Goal: Communication & Community: Ask a question

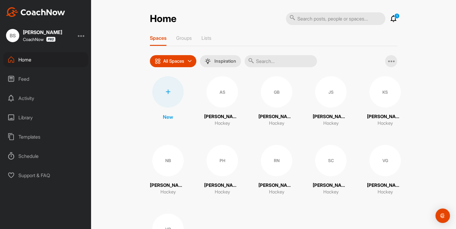
click at [394, 17] on icon at bounding box center [393, 18] width 7 height 7
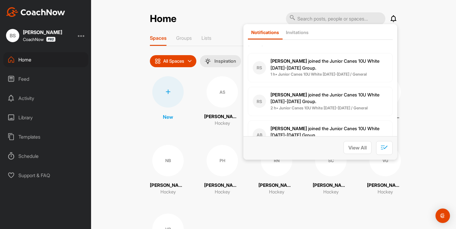
scroll to position [2, 0]
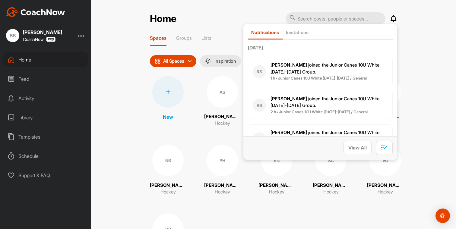
click at [408, 84] on div "Home Notifications Invitations [DATE] RS [PERSON_NAME] joined the Junior Canes …" at bounding box center [273, 114] width 365 height 229
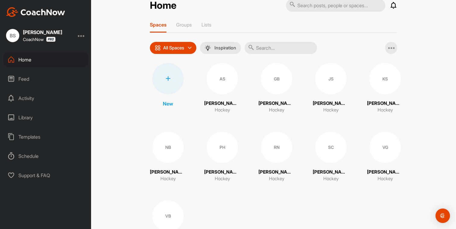
scroll to position [15, 0]
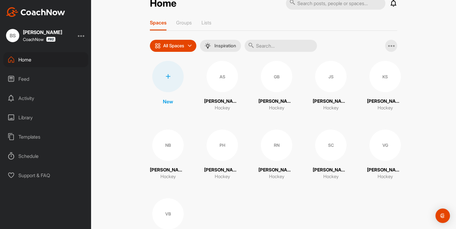
click at [322, 90] on div "JS" at bounding box center [330, 76] width 31 height 31
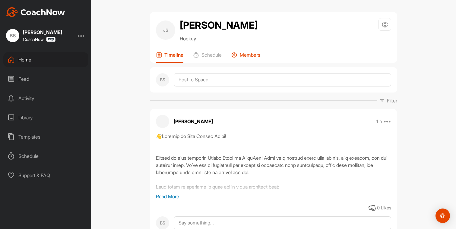
click at [242, 58] on p "Members" at bounding box center [250, 55] width 21 height 6
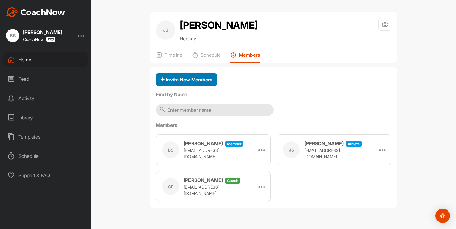
click at [203, 86] on button "Invite New Members" at bounding box center [186, 79] width 61 height 13
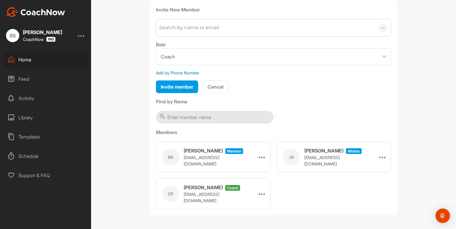
scroll to position [82, 0]
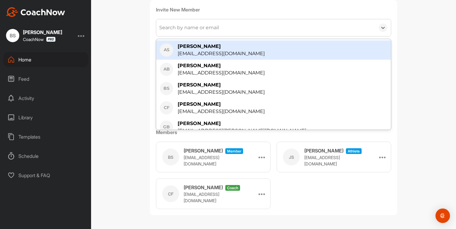
click at [187, 26] on div "Search by name or email" at bounding box center [189, 27] width 60 height 7
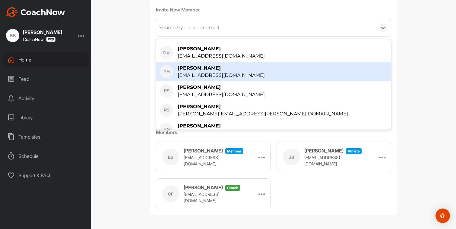
scroll to position [157, 0]
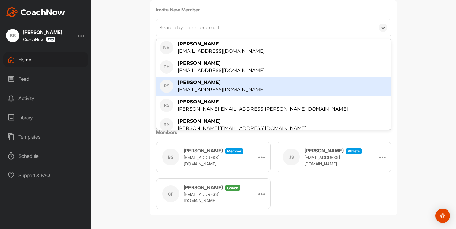
click at [219, 89] on div "[EMAIL_ADDRESS][DOMAIN_NAME]" at bounding box center [221, 89] width 87 height 7
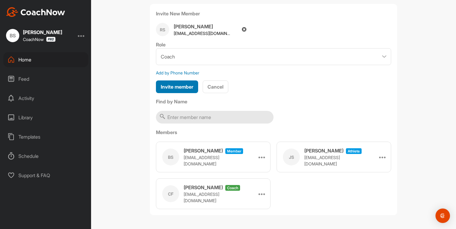
click at [185, 86] on span "Invite member" at bounding box center [177, 87] width 33 height 6
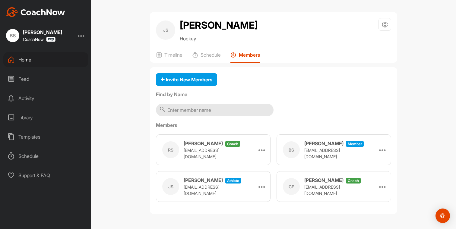
scroll to position [13, 0]
click at [174, 58] on p "Timeline" at bounding box center [173, 55] width 18 height 6
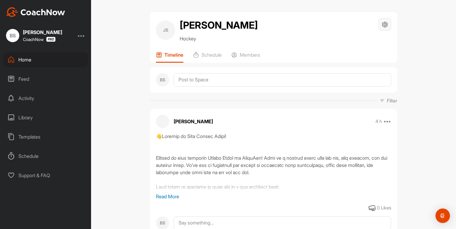
click at [384, 23] on icon at bounding box center [385, 24] width 7 height 7
click at [370, 40] on li "Space Settings" at bounding box center [367, 41] width 49 height 19
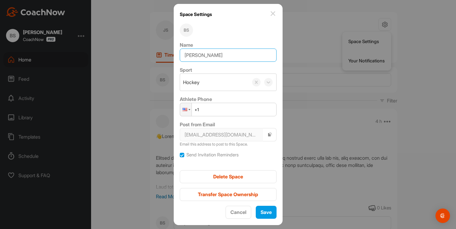
drag, startPoint x: 236, startPoint y: 54, endPoint x: 181, endPoint y: 46, distance: 55.2
click at [181, 46] on div "Space Settings BS Name [PERSON_NAME] Sport Hockey Athlete Phone Phone +1 Post f…" at bounding box center [228, 114] width 109 height 221
type input "[PERSON_NAME]"
click at [261, 211] on span "Save" at bounding box center [266, 212] width 11 height 6
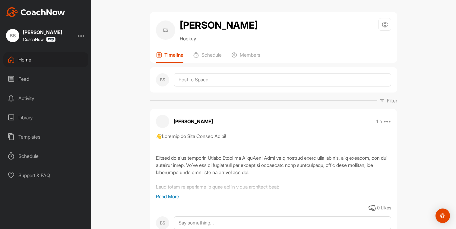
click at [28, 61] on div "Home" at bounding box center [45, 59] width 85 height 15
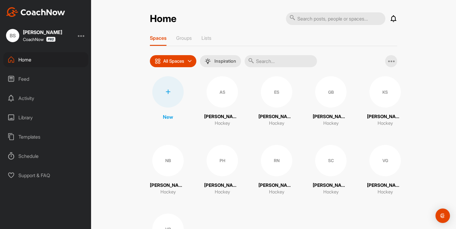
click at [227, 99] on div "AS" at bounding box center [222, 91] width 31 height 31
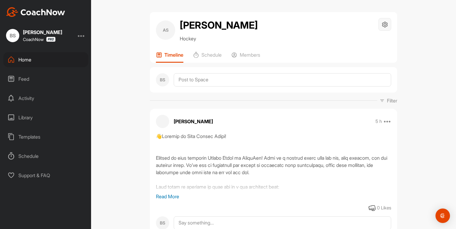
click at [383, 30] on div at bounding box center [385, 24] width 13 height 13
click at [357, 43] on li "Space Settings" at bounding box center [367, 41] width 49 height 19
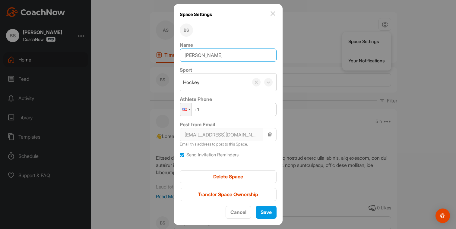
drag, startPoint x: 228, startPoint y: 56, endPoint x: 181, endPoint y: 55, distance: 46.8
click at [181, 55] on div "Space Settings BS Name [PERSON_NAME] Sport Hockey Athlete Phone Phone +1 Post f…" at bounding box center [228, 114] width 109 height 221
type input "[PERSON_NAME] [PERSON_NAME]"
click at [267, 212] on span "Save" at bounding box center [266, 212] width 11 height 6
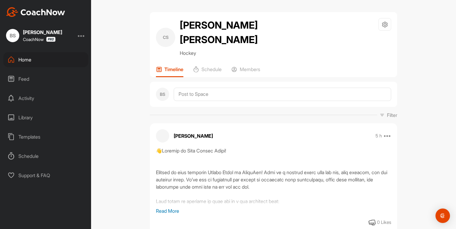
click at [43, 60] on div "Home" at bounding box center [45, 59] width 85 height 15
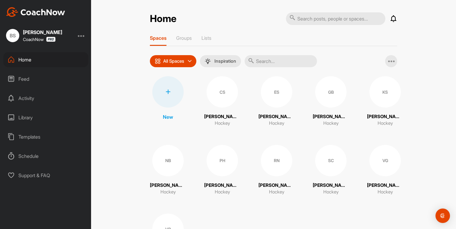
click at [383, 82] on div "KS" at bounding box center [385, 91] width 31 height 31
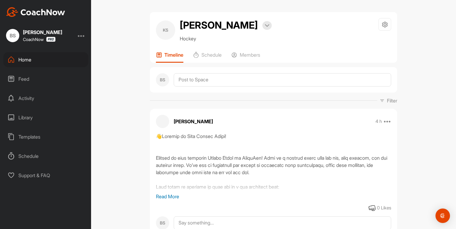
click at [391, 25] on div "KS [PERSON_NAME] Bookings Hockey Space Settings Your Notifications Timeline Sch…" at bounding box center [273, 37] width 247 height 51
click at [387, 25] on icon at bounding box center [385, 24] width 7 height 7
click at [356, 43] on li "Space Settings" at bounding box center [367, 41] width 49 height 19
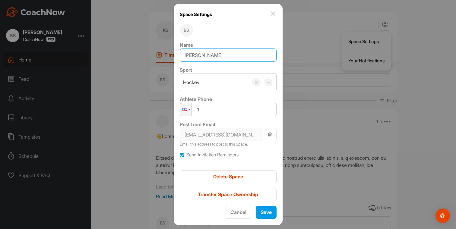
drag, startPoint x: 233, startPoint y: 53, endPoint x: 187, endPoint y: 51, distance: 46.6
click at [187, 51] on input "[PERSON_NAME]" at bounding box center [228, 55] width 97 height 13
type input "[PERSON_NAME]"
click at [261, 212] on span "Save" at bounding box center [266, 212] width 11 height 6
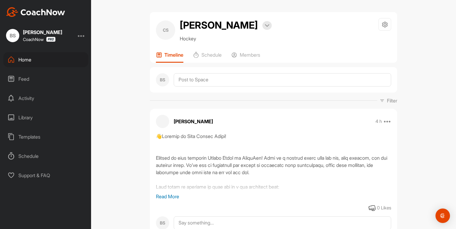
click at [25, 62] on div "Home" at bounding box center [45, 59] width 85 height 15
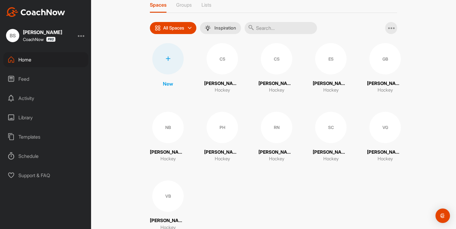
scroll to position [36, 0]
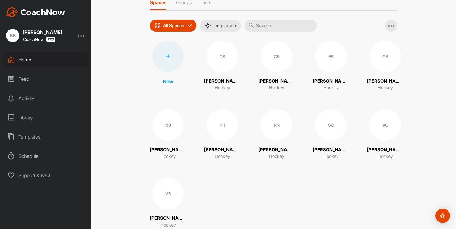
click at [171, 129] on div "NB" at bounding box center [167, 125] width 31 height 31
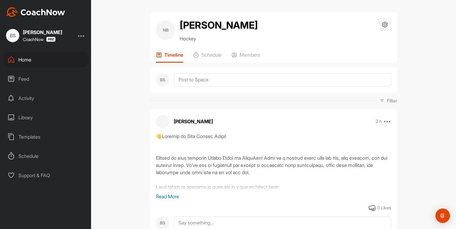
click at [386, 27] on icon at bounding box center [385, 24] width 7 height 7
click at [370, 43] on li "Space Settings" at bounding box center [367, 41] width 49 height 19
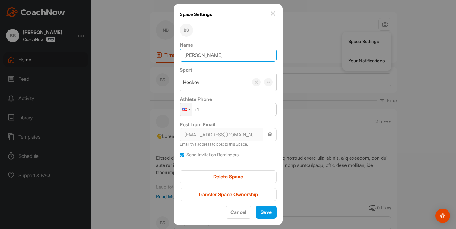
drag, startPoint x: 215, startPoint y: 55, endPoint x: 177, endPoint y: 52, distance: 37.8
click at [177, 52] on div "Space Settings BS Name [PERSON_NAME] Sport Hockey Athlete Phone Phone +1 Post f…" at bounding box center [228, 114] width 109 height 221
type input "[PERSON_NAME]"
click at [263, 216] on button "Save" at bounding box center [266, 212] width 21 height 13
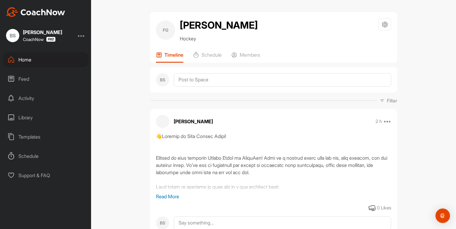
click at [37, 62] on div "Home" at bounding box center [45, 59] width 85 height 15
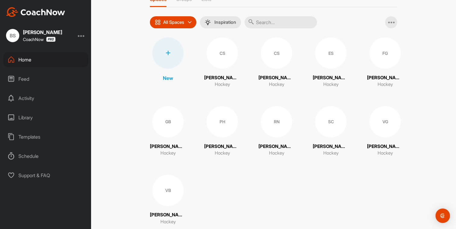
scroll to position [43, 0]
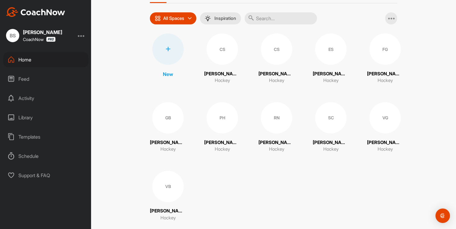
click at [275, 127] on div "RN" at bounding box center [276, 117] width 31 height 31
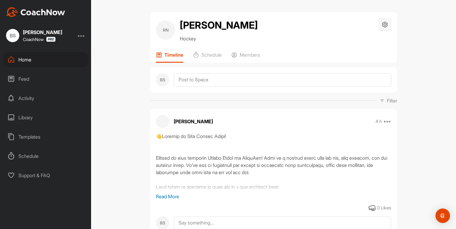
click at [386, 27] on icon at bounding box center [385, 24] width 7 height 7
click at [361, 40] on li "Space Settings" at bounding box center [367, 41] width 49 height 19
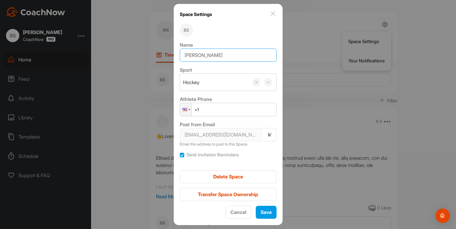
click at [197, 55] on input "[PERSON_NAME]" at bounding box center [228, 55] width 97 height 13
type input "[PERSON_NAME]"
click at [264, 211] on span "Save" at bounding box center [266, 212] width 11 height 6
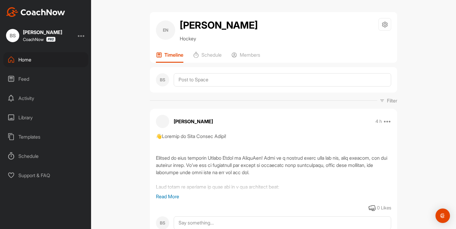
click at [41, 58] on div "Home" at bounding box center [45, 59] width 85 height 15
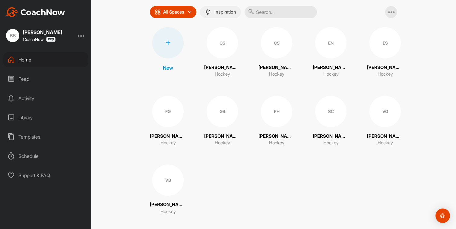
scroll to position [55, 0]
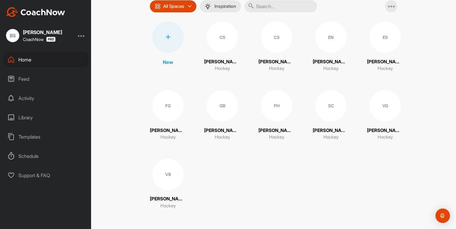
click at [331, 113] on div "SC" at bounding box center [330, 105] width 31 height 31
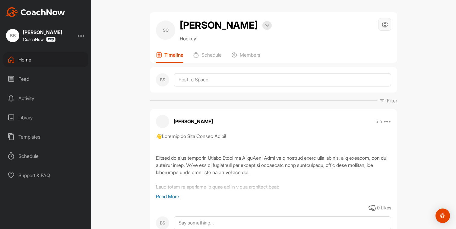
click at [384, 26] on icon at bounding box center [385, 24] width 7 height 7
click at [367, 39] on li "Space Settings" at bounding box center [367, 41] width 49 height 19
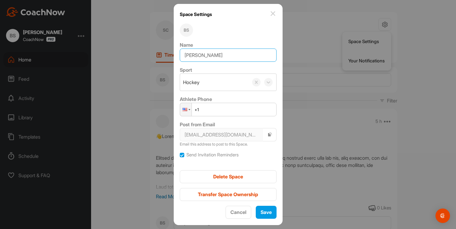
click at [199, 55] on input "[PERSON_NAME]" at bounding box center [228, 55] width 97 height 13
type input "[PERSON_NAME]"
click at [265, 214] on span "Save" at bounding box center [266, 212] width 11 height 6
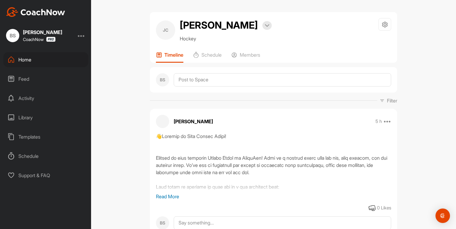
click at [31, 59] on div "Home" at bounding box center [45, 59] width 85 height 15
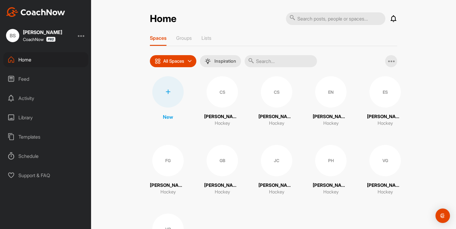
click at [167, 93] on icon at bounding box center [168, 92] width 5 height 5
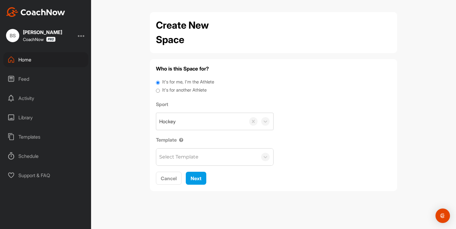
click at [184, 93] on label "It's for another Athlete" at bounding box center [184, 90] width 44 height 7
click at [160, 93] on input "It's for another Athlete" at bounding box center [158, 91] width 4 height 8
radio input "true"
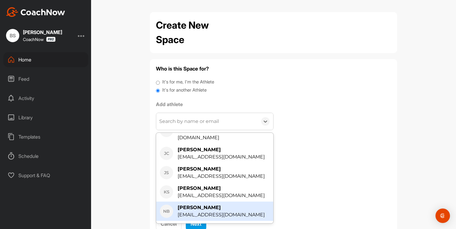
scroll to position [101, 0]
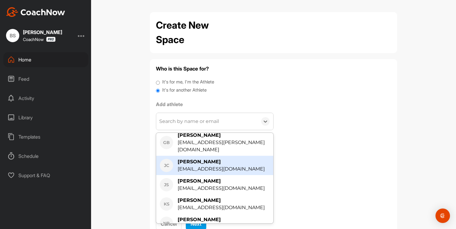
click at [190, 166] on div "[EMAIL_ADDRESS][DOMAIN_NAME]" at bounding box center [221, 169] width 87 height 7
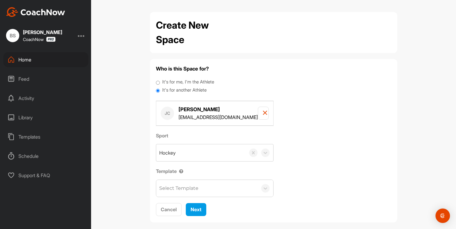
click at [187, 185] on div "Select Template" at bounding box center [178, 188] width 39 height 7
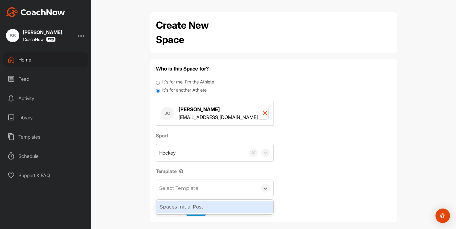
click at [182, 209] on div "Spaces Initial Post" at bounding box center [214, 207] width 117 height 12
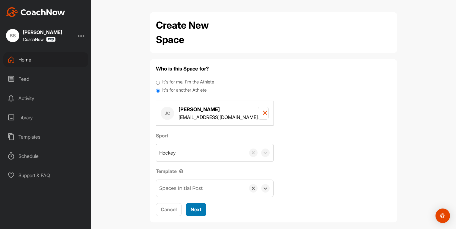
click at [199, 210] on span "Next" at bounding box center [196, 210] width 11 height 6
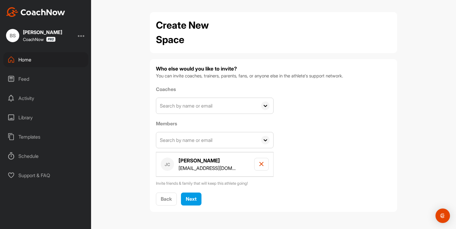
click at [202, 102] on input "text" at bounding box center [206, 106] width 101 height 16
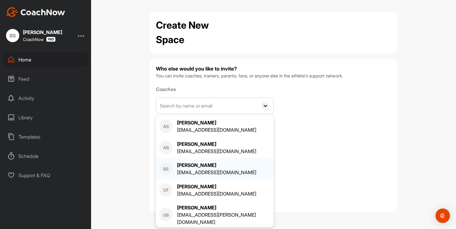
click at [203, 169] on div "[EMAIL_ADDRESS][DOMAIN_NAME]" at bounding box center [216, 172] width 79 height 7
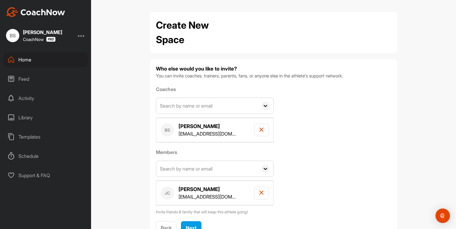
click at [184, 109] on input "text" at bounding box center [206, 106] width 101 height 16
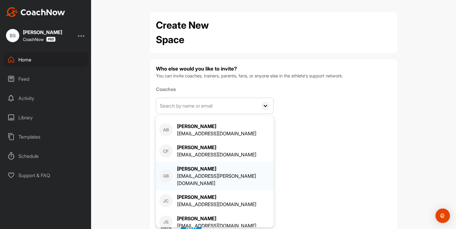
scroll to position [18, 0]
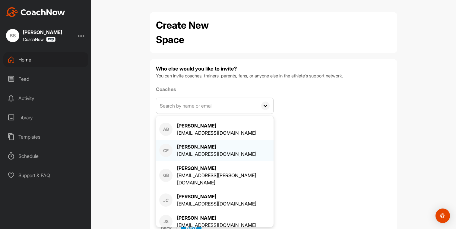
click at [195, 157] on div "[EMAIL_ADDRESS][DOMAIN_NAME]" at bounding box center [216, 154] width 79 height 7
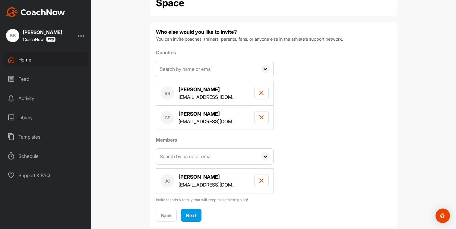
scroll to position [50, 0]
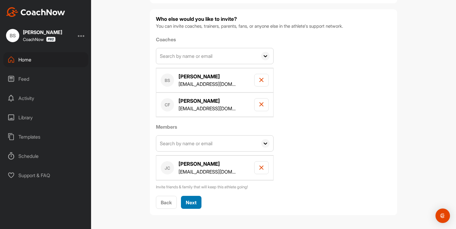
click at [194, 201] on span "Next" at bounding box center [191, 203] width 11 height 6
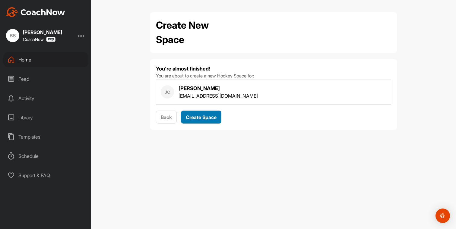
click at [206, 113] on button "Create Space" at bounding box center [201, 117] width 40 height 13
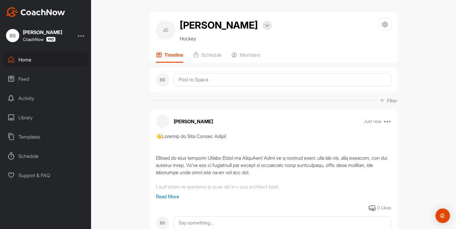
click at [31, 59] on div "Home" at bounding box center [45, 59] width 85 height 15
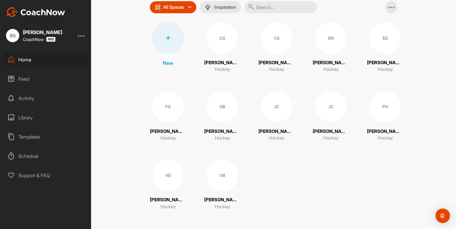
scroll to position [55, 0]
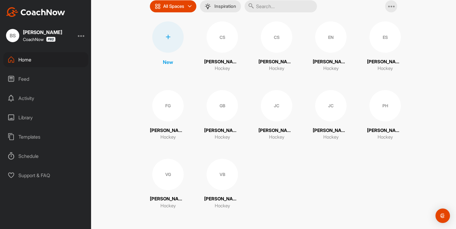
click at [321, 113] on div "JC" at bounding box center [330, 105] width 31 height 31
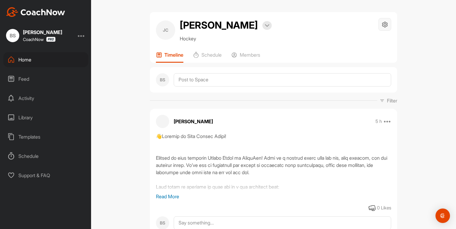
click at [382, 26] on icon at bounding box center [385, 24] width 7 height 7
click at [366, 43] on li "Space Settings" at bounding box center [367, 41] width 49 height 19
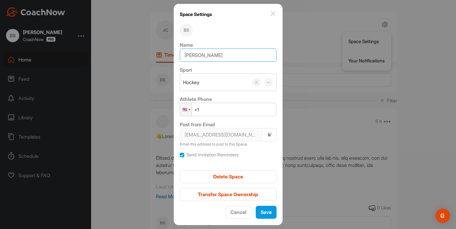
click at [196, 54] on input "[PERSON_NAME]" at bounding box center [228, 55] width 97 height 13
type input "[PERSON_NAME]"
click at [261, 213] on span "Save" at bounding box center [266, 212] width 11 height 6
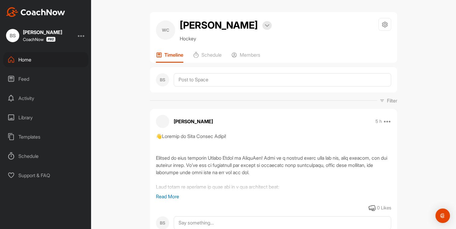
scroll to position [8, 0]
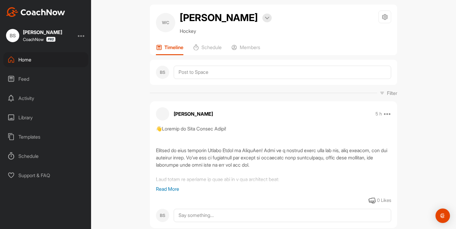
click at [54, 63] on div "Home" at bounding box center [45, 59] width 85 height 15
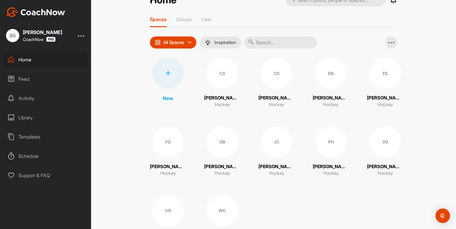
scroll to position [8, 0]
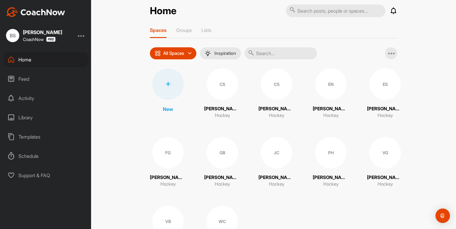
click at [167, 86] on icon at bounding box center [168, 84] width 5 height 5
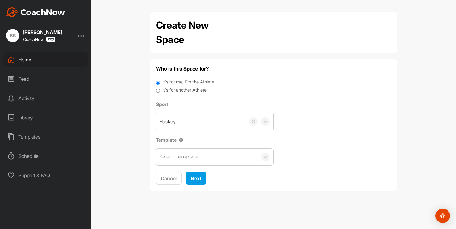
click at [173, 94] on div "It's for another Athlete" at bounding box center [273, 91] width 235 height 8
click at [171, 91] on label "It's for another Athlete" at bounding box center [184, 90] width 44 height 7
click at [160, 91] on input "It's for another Athlete" at bounding box center [158, 91] width 4 height 8
radio input "true"
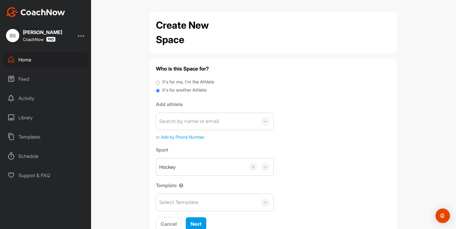
click at [200, 126] on div "Search by name or email" at bounding box center [206, 121] width 101 height 17
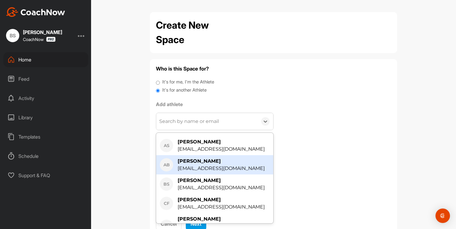
scroll to position [21, 0]
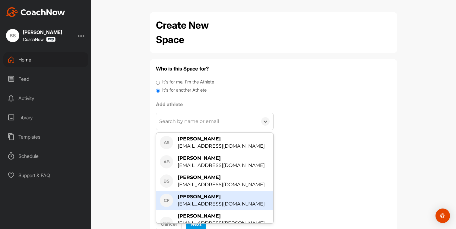
click at [206, 198] on div "[PERSON_NAME]" at bounding box center [221, 196] width 87 height 7
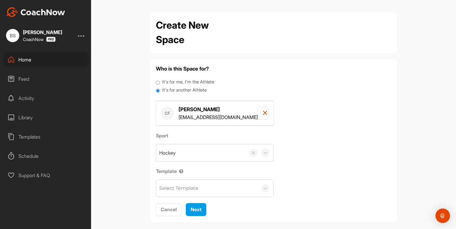
click at [181, 185] on div "Select Template" at bounding box center [178, 188] width 39 height 7
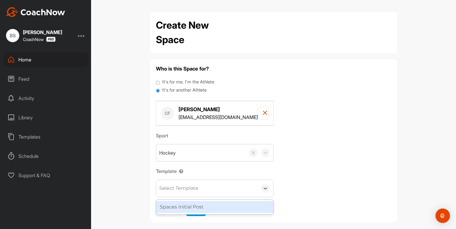
click at [176, 209] on div "Spaces Initial Post" at bounding box center [214, 207] width 117 height 12
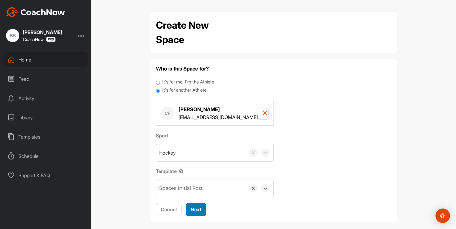
click at [195, 212] on span "Next" at bounding box center [196, 210] width 11 height 6
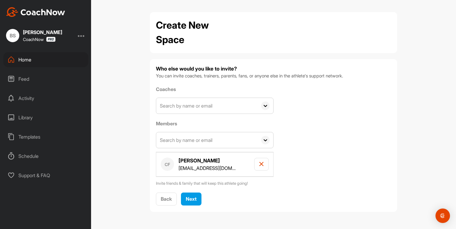
click at [202, 141] on input "text" at bounding box center [206, 140] width 101 height 16
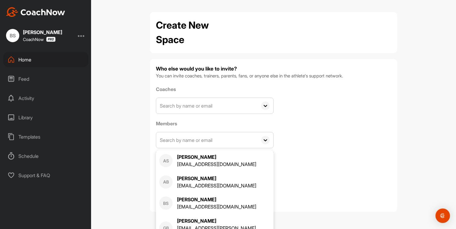
click at [177, 108] on input "text" at bounding box center [206, 106] width 101 height 16
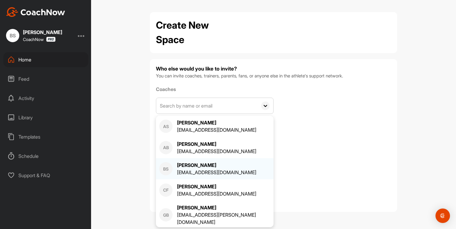
click at [183, 169] on div "[EMAIL_ADDRESS][DOMAIN_NAME]" at bounding box center [216, 172] width 79 height 7
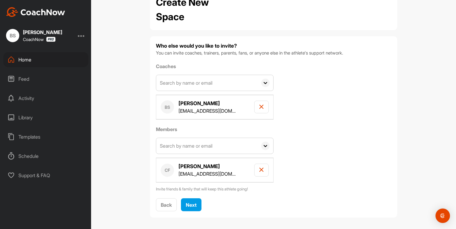
scroll to position [25, 0]
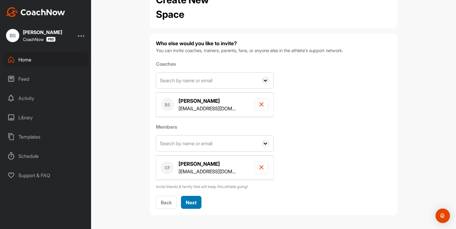
click at [190, 200] on span "Next" at bounding box center [191, 203] width 11 height 6
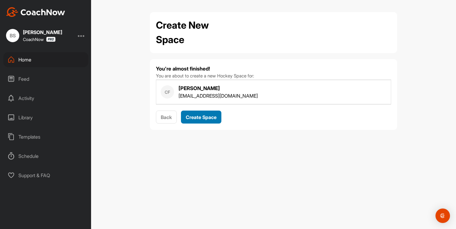
click at [203, 115] on span "Create Space" at bounding box center [201, 117] width 31 height 6
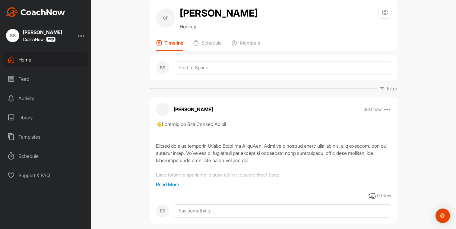
scroll to position [11, 0]
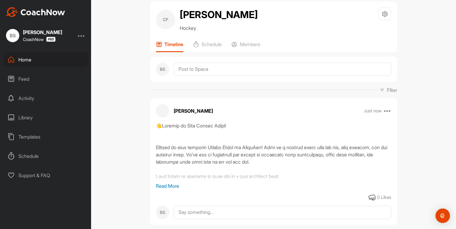
click at [46, 60] on div "Home" at bounding box center [45, 59] width 85 height 15
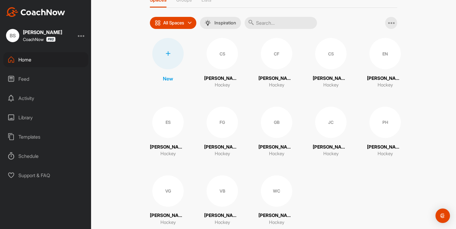
scroll to position [30, 0]
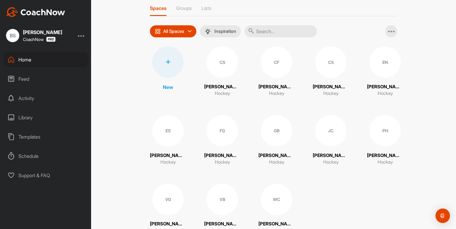
click at [274, 69] on div "CF" at bounding box center [276, 61] width 31 height 31
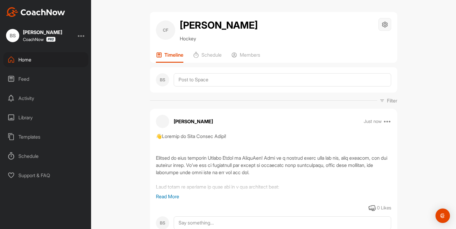
click at [384, 24] on icon at bounding box center [385, 24] width 7 height 7
click at [369, 41] on li "Space Settings" at bounding box center [367, 41] width 49 height 19
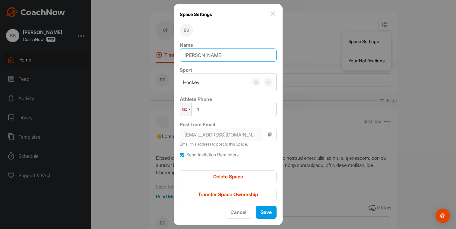
click at [199, 54] on input "[PERSON_NAME]" at bounding box center [228, 55] width 97 height 13
type input "[PERSON_NAME]"
click at [261, 209] on div "Save" at bounding box center [266, 212] width 11 height 7
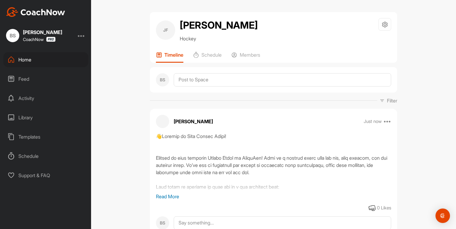
click at [53, 63] on div "Home" at bounding box center [45, 59] width 85 height 15
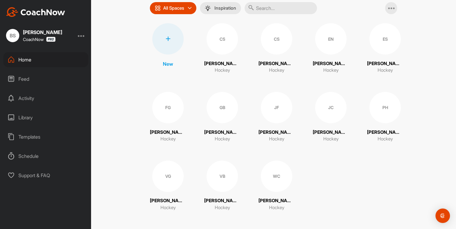
scroll to position [55, 0]
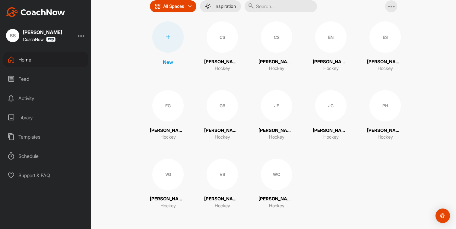
click at [34, 150] on div "Schedule" at bounding box center [45, 156] width 85 height 15
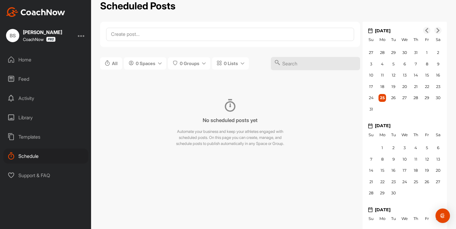
scroll to position [9, 0]
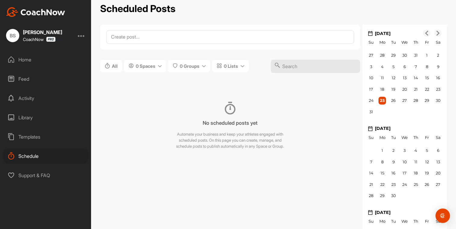
click at [39, 63] on div "Home" at bounding box center [45, 59] width 85 height 15
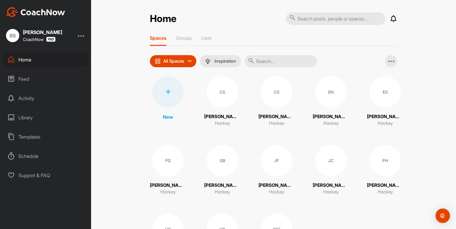
click at [52, 62] on div "Home" at bounding box center [45, 59] width 85 height 15
click at [186, 47] on div "Spaces Groups Lists All Spaces All spaces SMART LISTS Unanswered by me 15 days …" at bounding box center [273, 152] width 247 height 235
click at [186, 37] on p "Groups" at bounding box center [184, 38] width 16 height 6
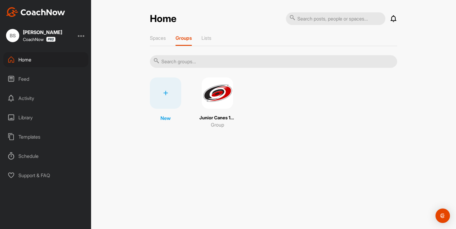
click at [222, 102] on img at bounding box center [217, 93] width 31 height 31
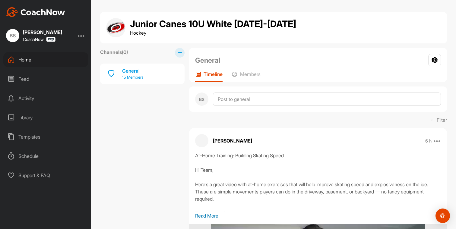
click at [132, 69] on div "General" at bounding box center [132, 70] width 21 height 7
click at [242, 73] on p "Members" at bounding box center [250, 74] width 21 height 6
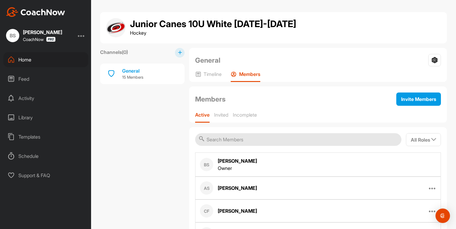
click at [22, 63] on div "Home" at bounding box center [45, 59] width 85 height 15
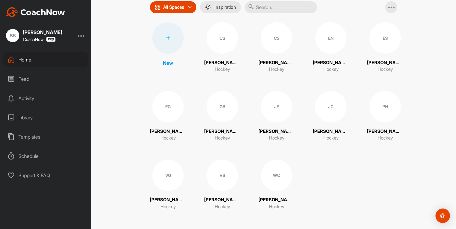
scroll to position [55, 0]
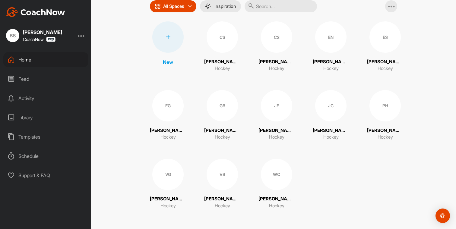
click at [171, 175] on div "VG" at bounding box center [167, 174] width 31 height 31
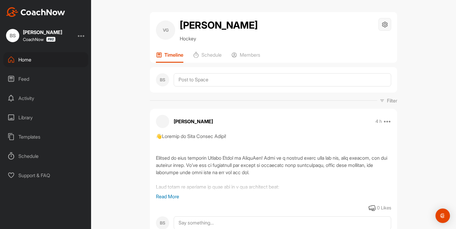
click at [379, 28] on div at bounding box center [385, 24] width 13 height 13
click at [351, 43] on li "Space Settings" at bounding box center [367, 41] width 49 height 19
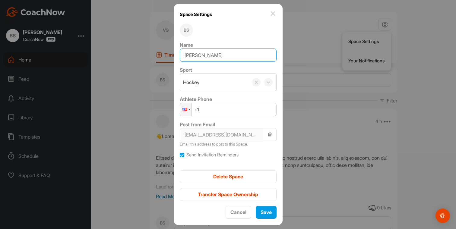
drag, startPoint x: 207, startPoint y: 54, endPoint x: 180, endPoint y: 54, distance: 27.2
click at [180, 54] on div "Space Settings BS Name [PERSON_NAME] Sport Hockey Athlete Phone Phone +1 Post f…" at bounding box center [228, 114] width 109 height 221
type input "[PERSON_NAME]"
click at [266, 216] on button "Save" at bounding box center [266, 212] width 21 height 13
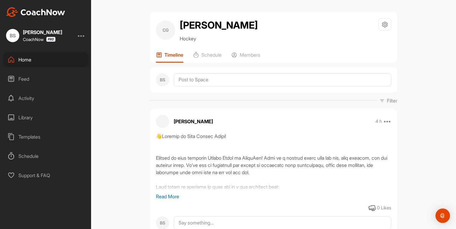
click at [44, 61] on div "Home" at bounding box center [45, 59] width 85 height 15
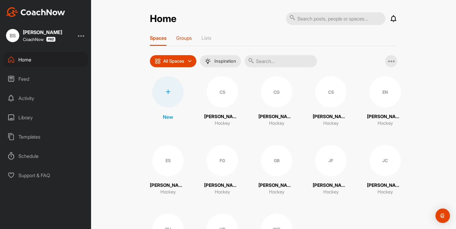
click at [188, 38] on p "Groups" at bounding box center [184, 38] width 16 height 6
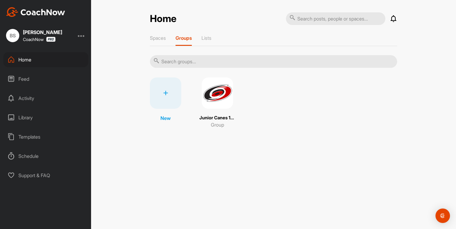
click at [225, 100] on img at bounding box center [217, 93] width 31 height 31
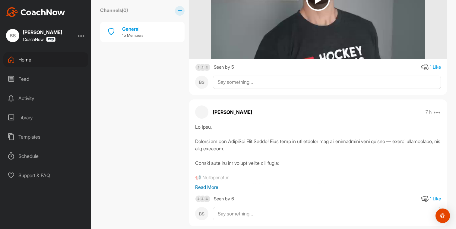
scroll to position [301, 0]
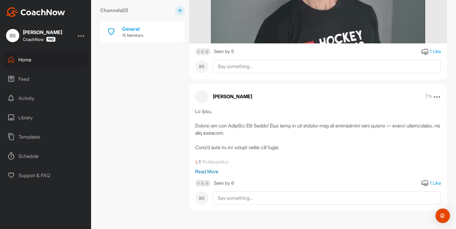
click at [212, 168] on p "Read More" at bounding box center [318, 171] width 246 height 7
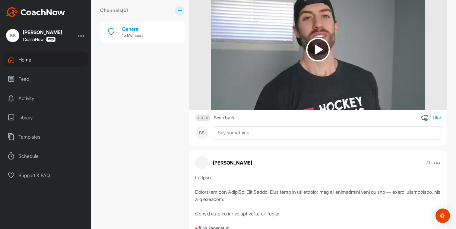
scroll to position [213, 0]
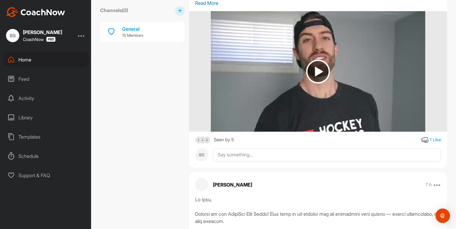
click at [27, 61] on div "Home" at bounding box center [45, 59] width 85 height 15
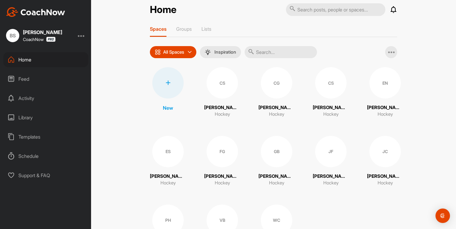
scroll to position [6, 0]
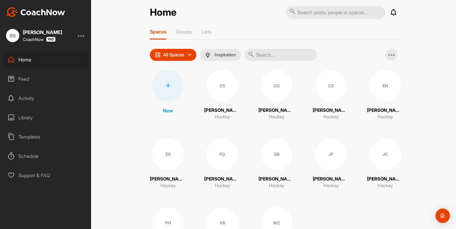
click at [328, 95] on div "CS" at bounding box center [330, 85] width 31 height 31
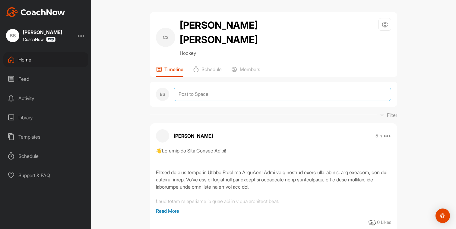
click at [225, 88] on textarea at bounding box center [283, 94] width 218 height 13
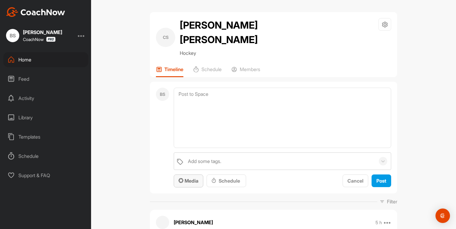
click at [187, 178] on span "Media" at bounding box center [189, 181] width 20 height 6
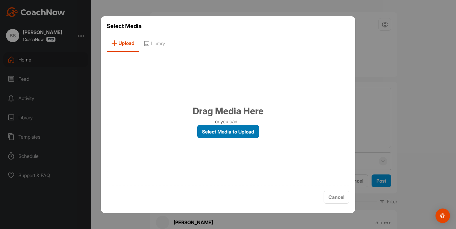
click at [216, 127] on label "Select Media to Upload" at bounding box center [228, 131] width 62 height 13
click at [0, 0] on input "Select Media to Upload" at bounding box center [0, 0] width 0 height 0
click at [156, 49] on span "Library" at bounding box center [154, 43] width 30 height 17
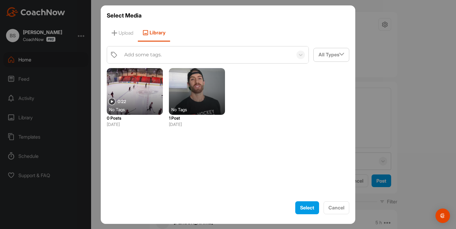
click at [144, 96] on div at bounding box center [135, 91] width 56 height 47
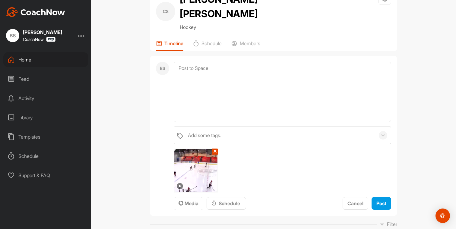
scroll to position [21, 0]
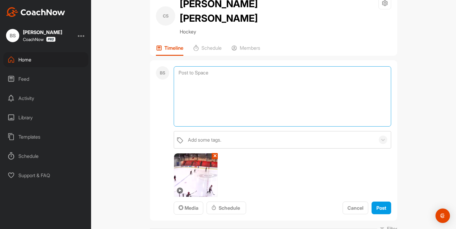
click at [215, 89] on textarea at bounding box center [283, 96] width 218 height 60
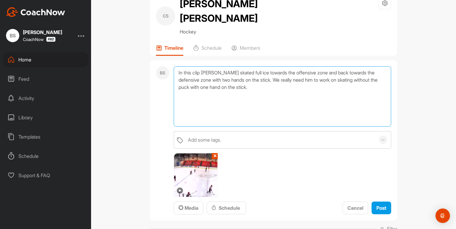
drag, startPoint x: 270, startPoint y: 81, endPoint x: 168, endPoint y: 54, distance: 105.4
click at [168, 60] on div "BS In this clip [PERSON_NAME] skated full ice towards the offensive zone and ba…" at bounding box center [273, 140] width 247 height 161
paste textarea "Hi [PERSON_NAME], In this clip, you did a great job skating hard both up the ic…"
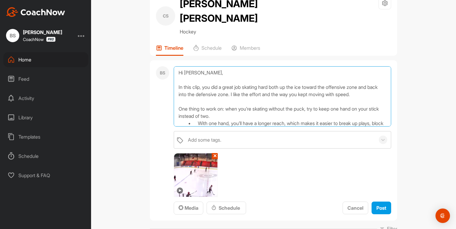
scroll to position [2, 0]
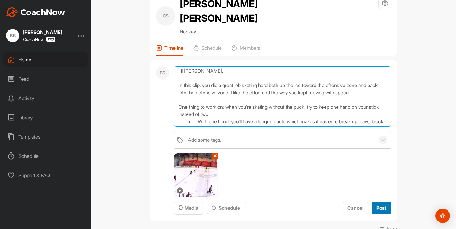
type textarea "Hi [PERSON_NAME], In this clip, you did a great job skating hard both up the ic…"
click at [377, 205] on span "Post" at bounding box center [382, 208] width 10 height 6
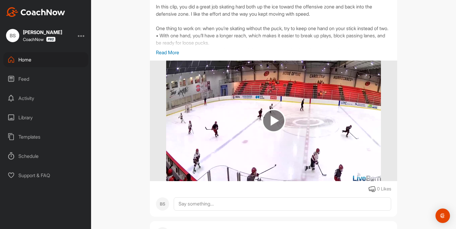
scroll to position [155, 0]
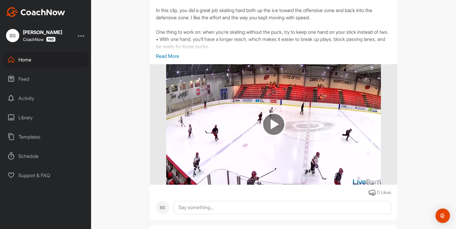
click at [277, 113] on img at bounding box center [274, 125] width 24 height 24
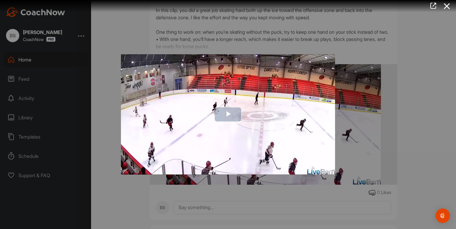
click at [228, 115] on span "Video Player" at bounding box center [228, 115] width 0 height 0
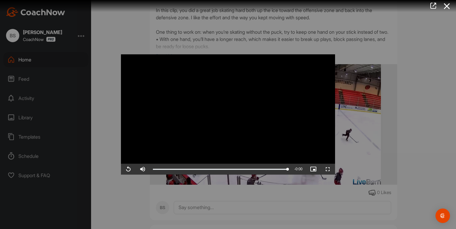
click at [420, 122] on div at bounding box center [228, 114] width 456 height 229
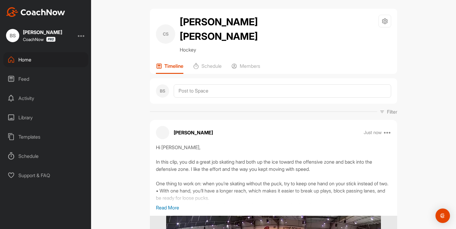
scroll to position [0, 0]
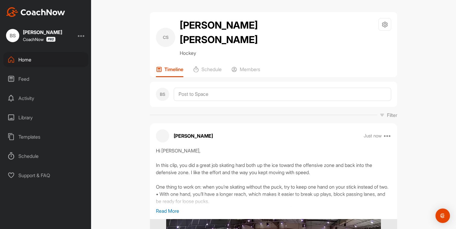
click at [51, 61] on div "Home" at bounding box center [45, 59] width 85 height 15
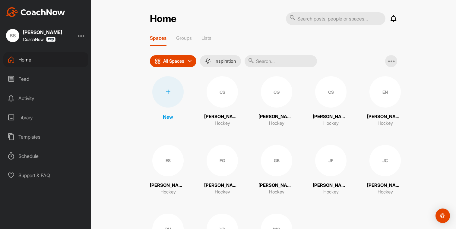
click at [315, 101] on span "CS" at bounding box center [330, 91] width 31 height 31
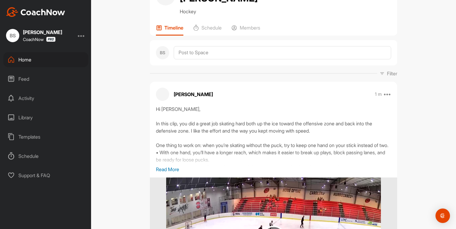
scroll to position [49, 0]
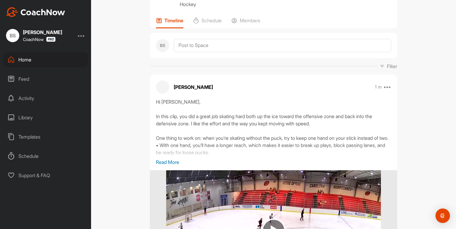
click at [174, 159] on p "Read More" at bounding box center [273, 162] width 235 height 7
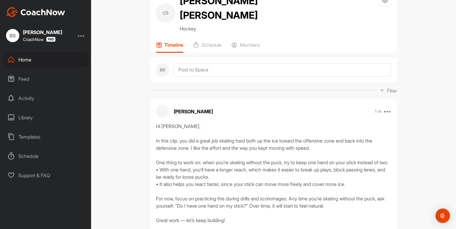
scroll to position [0, 0]
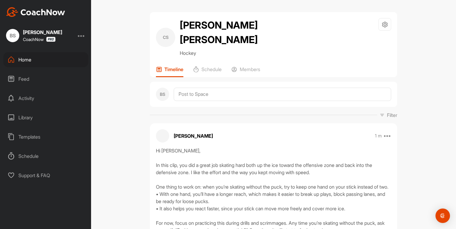
click at [134, 118] on div "[PERSON_NAME] Hockey Space Settings Your Notifications Timeline Schedule Member…" at bounding box center [273, 114] width 365 height 229
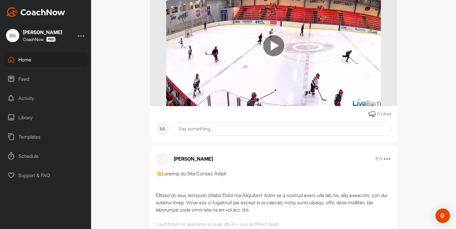
scroll to position [281, 0]
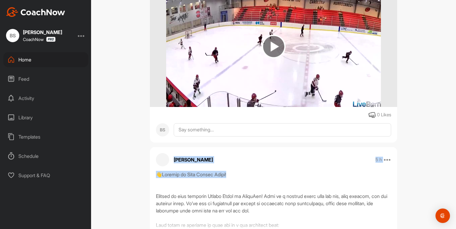
drag, startPoint x: 248, startPoint y: 170, endPoint x: 161, endPoint y: 149, distance: 90.0
click at [161, 149] on div "[PERSON_NAME] 5 h Move to ... Copy to ... Edit Edit Tags Pin to top Delete Read…" at bounding box center [273, 210] width 247 height 127
click at [295, 212] on div at bounding box center [273, 201] width 235 height 60
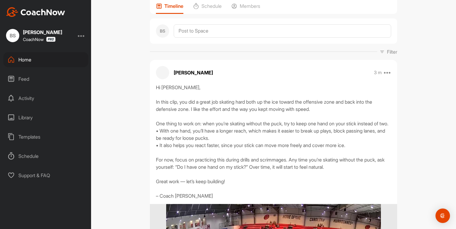
scroll to position [0, 0]
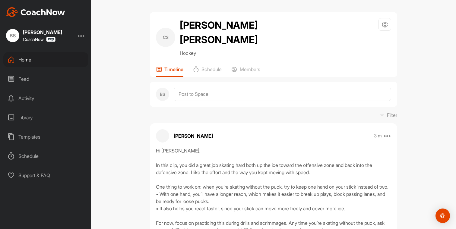
click at [32, 119] on div "Library" at bounding box center [45, 117] width 85 height 15
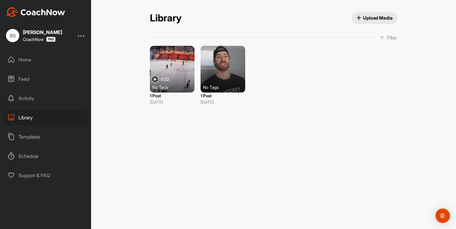
click at [372, 20] on span "Upload Media" at bounding box center [375, 18] width 36 height 6
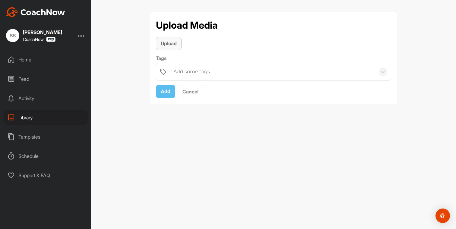
click at [171, 47] on button "Upload" at bounding box center [169, 43] width 26 height 13
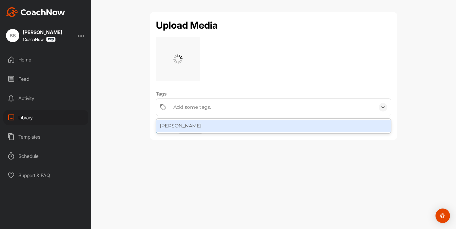
click at [202, 106] on div "Add some tags." at bounding box center [192, 107] width 37 height 7
type input "Joesp"
click at [196, 109] on div "Joesp" at bounding box center [273, 107] width 205 height 17
click at [187, 106] on div "Add some tags." at bounding box center [192, 107] width 37 height 7
type input "[PERSON_NAME]"
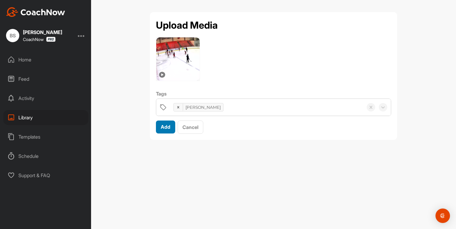
click at [170, 130] on div "Add" at bounding box center [166, 126] width 10 height 7
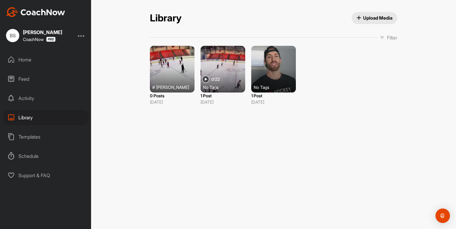
click at [21, 57] on div "Home" at bounding box center [45, 59] width 85 height 15
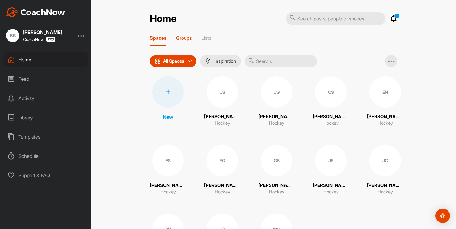
click at [188, 40] on p "Groups" at bounding box center [184, 38] width 16 height 6
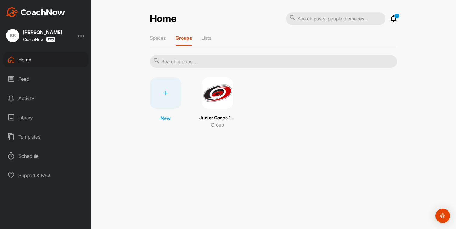
click at [216, 93] on img at bounding box center [217, 93] width 31 height 31
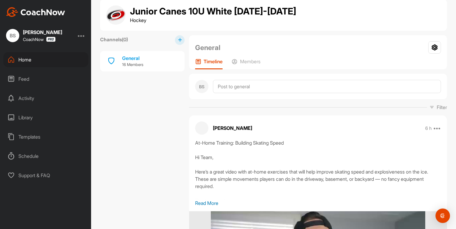
scroll to position [5, 0]
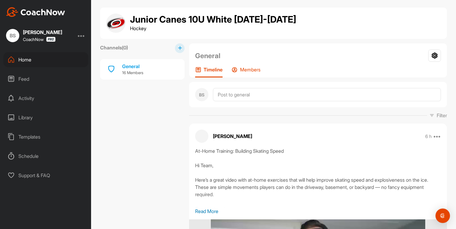
click at [239, 72] on div "Members" at bounding box center [246, 72] width 29 height 11
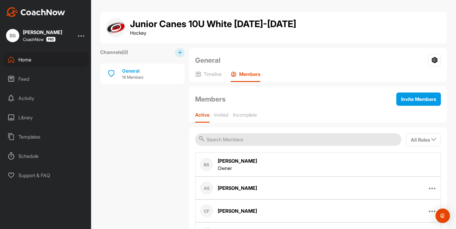
scroll to position [1, 0]
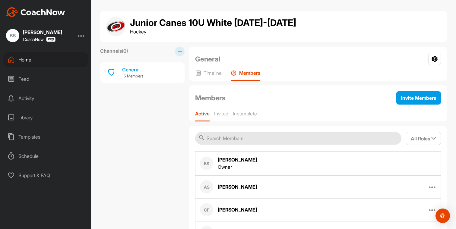
click at [26, 59] on div "Home" at bounding box center [45, 59] width 85 height 15
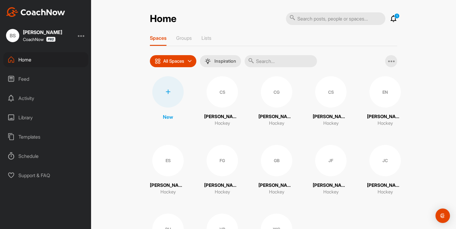
click at [166, 62] on p "All Spaces" at bounding box center [173, 61] width 21 height 5
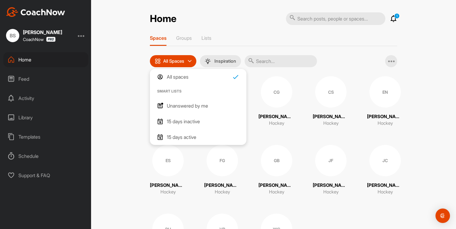
click at [178, 62] on p "All Spaces" at bounding box center [173, 61] width 21 height 5
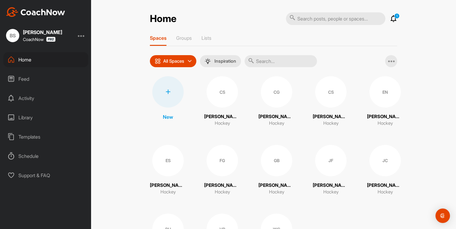
click at [172, 91] on div at bounding box center [167, 91] width 31 height 31
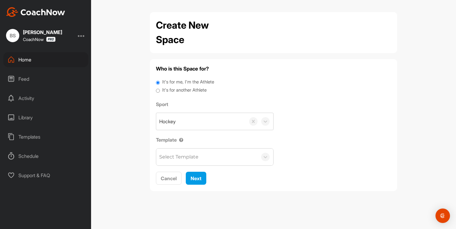
click at [183, 153] on div "Select Template" at bounding box center [206, 157] width 101 height 17
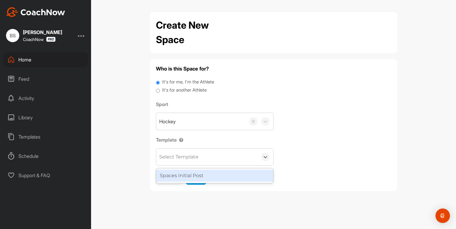
click at [181, 178] on div "Spaces Initial Post" at bounding box center [214, 176] width 117 height 12
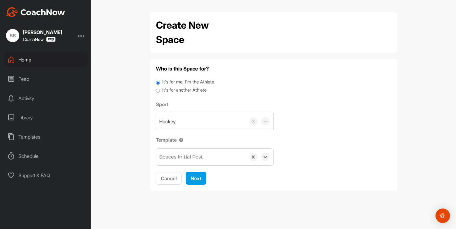
click at [186, 90] on label "It's for another Athlete" at bounding box center [184, 90] width 44 height 7
click at [160, 90] on input "It's for another Athlete" at bounding box center [158, 91] width 4 height 8
radio input "true"
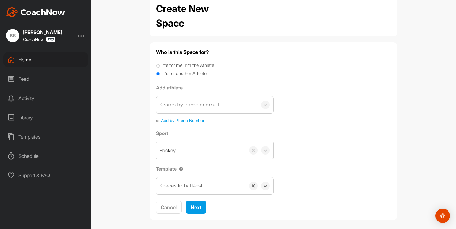
scroll to position [21, 0]
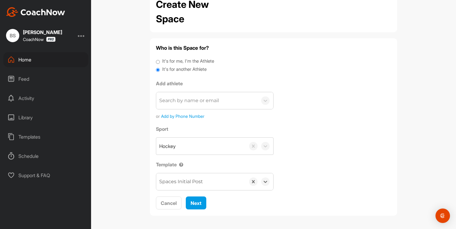
click at [193, 102] on div "Search by name or email" at bounding box center [189, 100] width 60 height 7
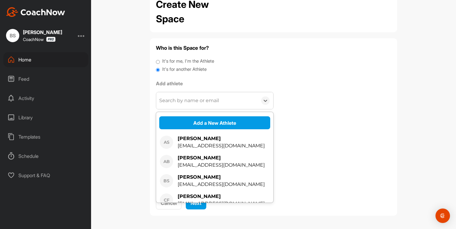
type input "j"
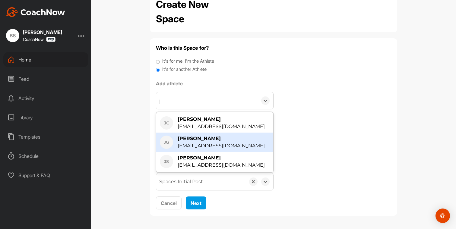
click at [205, 141] on div "[PERSON_NAME]" at bounding box center [221, 138] width 87 height 7
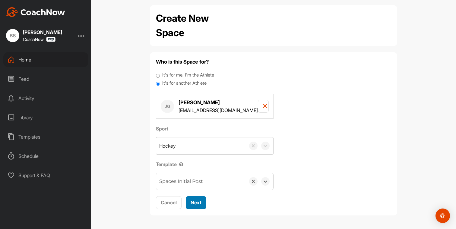
click at [198, 203] on span "Next" at bounding box center [196, 203] width 11 height 6
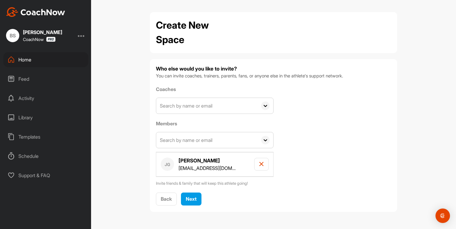
click at [190, 108] on input "text" at bounding box center [206, 106] width 101 height 16
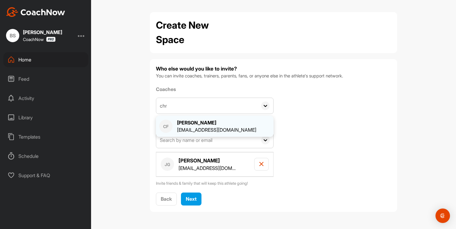
type input "chr"
click at [190, 125] on div "[PERSON_NAME]" at bounding box center [216, 122] width 79 height 7
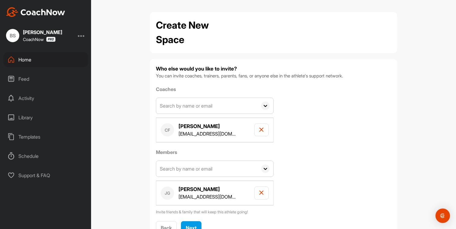
click at [206, 106] on input "text" at bounding box center [206, 106] width 101 height 16
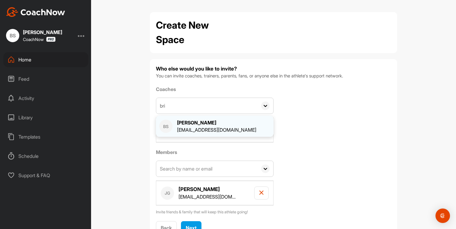
type input "bri"
click at [182, 130] on div "[EMAIL_ADDRESS][DOMAIN_NAME]" at bounding box center [216, 129] width 79 height 7
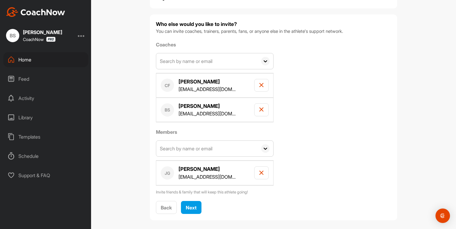
scroll to position [50, 0]
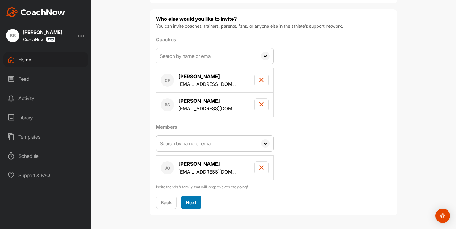
click at [191, 206] on div "Next" at bounding box center [191, 202] width 11 height 7
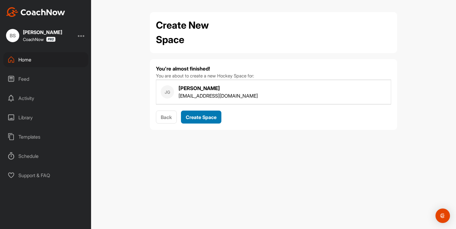
click at [201, 119] on span "Create Space" at bounding box center [201, 117] width 31 height 6
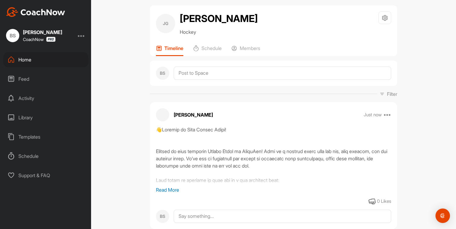
scroll to position [1, 0]
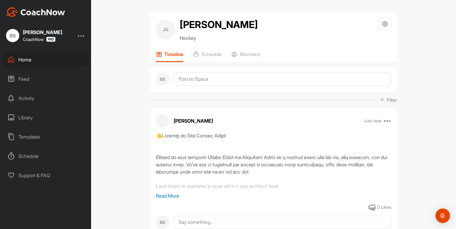
click at [37, 59] on div "Home" at bounding box center [45, 59] width 85 height 15
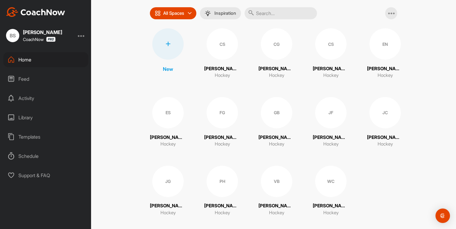
scroll to position [55, 0]
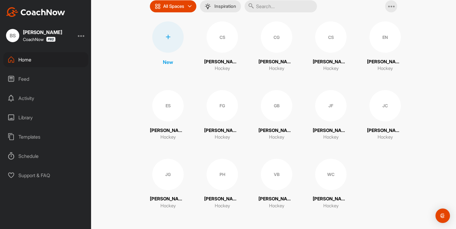
click at [169, 184] on div "JG" at bounding box center [167, 174] width 31 height 31
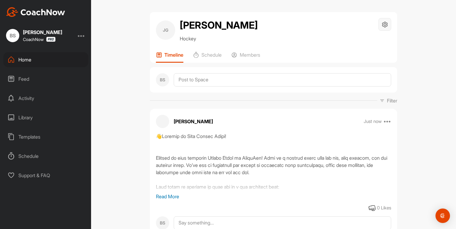
click at [383, 27] on icon at bounding box center [385, 24] width 7 height 7
click at [368, 46] on li "Space Settings" at bounding box center [367, 41] width 49 height 19
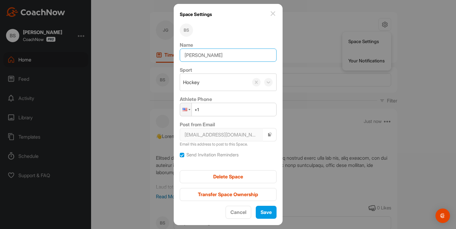
click at [199, 60] on input "[PERSON_NAME]" at bounding box center [228, 55] width 97 height 13
click at [198, 56] on input "[PERSON_NAME]" at bounding box center [228, 55] width 97 height 13
type input "[PERSON_NAME]"
click at [265, 211] on span "Save" at bounding box center [266, 212] width 11 height 6
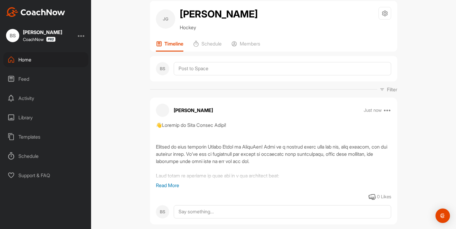
scroll to position [14, 0]
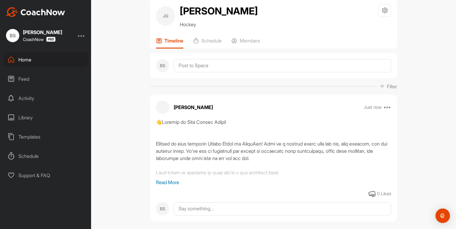
click at [178, 180] on p "Read More" at bounding box center [273, 182] width 235 height 7
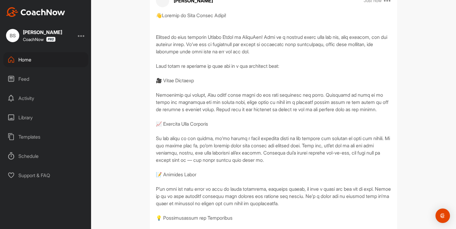
scroll to position [0, 0]
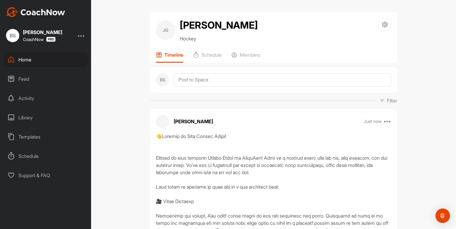
click at [36, 64] on div "Home" at bounding box center [45, 59] width 85 height 15
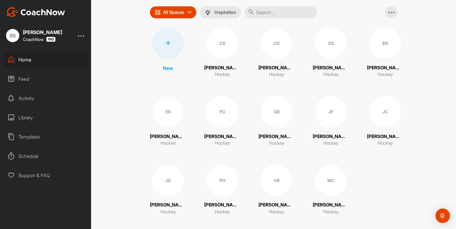
scroll to position [55, 0]
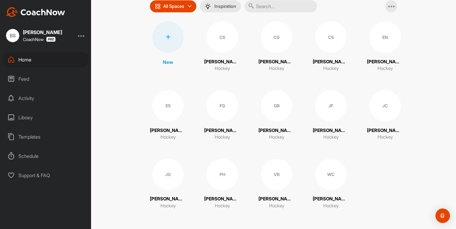
click at [173, 179] on div "JG" at bounding box center [167, 174] width 31 height 31
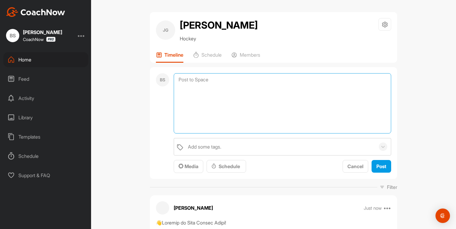
click at [201, 78] on textarea at bounding box center [283, 103] width 218 height 60
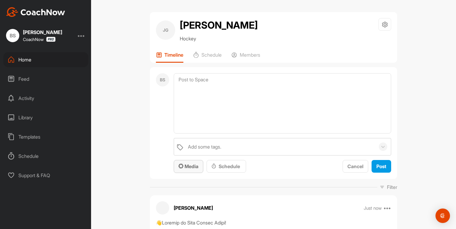
click at [193, 169] on span "Media" at bounding box center [189, 167] width 20 height 6
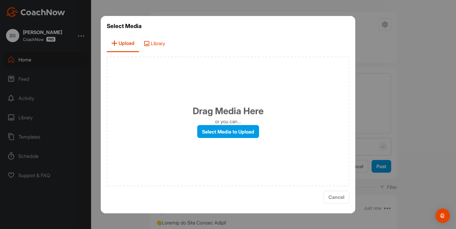
click at [153, 41] on span "Library" at bounding box center [154, 43] width 30 height 17
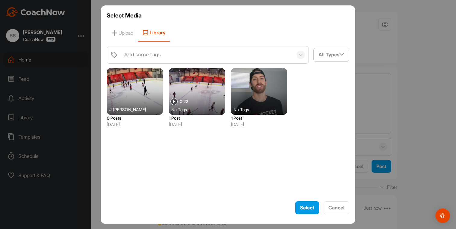
click at [131, 97] on div at bounding box center [135, 91] width 56 height 47
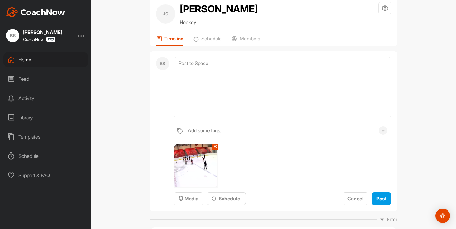
scroll to position [17, 0]
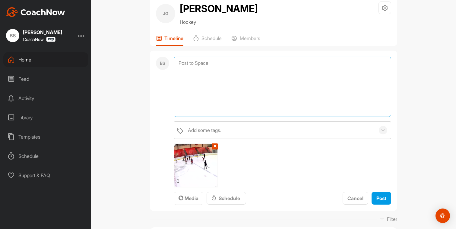
click at [221, 86] on textarea at bounding box center [283, 87] width 218 height 60
paste textarea "Hi [PERSON_NAME], In this clip, you did a great job skating hard both up the ic…"
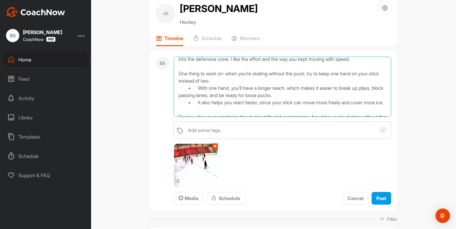
scroll to position [83, 0]
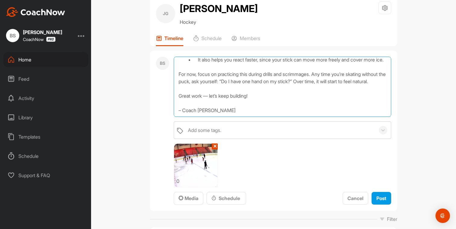
type textarea "Hi [PERSON_NAME], In this clip, you did a great job skating hard both up the ic…"
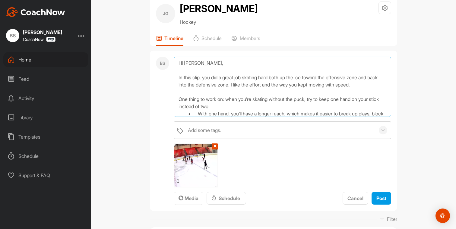
drag, startPoint x: 219, startPoint y: 108, endPoint x: 164, endPoint y: 41, distance: 87.5
click at [164, 41] on div "[PERSON_NAME] [PERSON_NAME] Hockey Space Settings Your Notifications Timeline S…" at bounding box center [273, 177] width 247 height 364
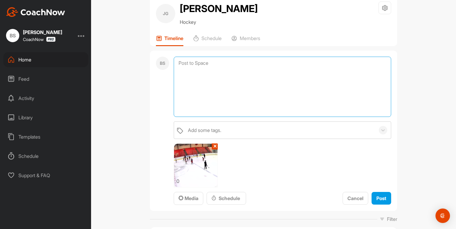
paste textarea "Hi [PERSON_NAME], In this clip, you did a great job skating hard both up the ic…"
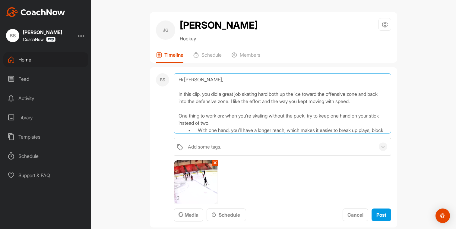
click at [201, 80] on textarea "Hi [PERSON_NAME], In this clip, you did a great job skating hard both up the ic…" at bounding box center [283, 103] width 218 height 60
click at [239, 100] on textarea "Hi [PERSON_NAME], In this clip, you did a great job skating hard both up the ic…" at bounding box center [283, 103] width 218 height 60
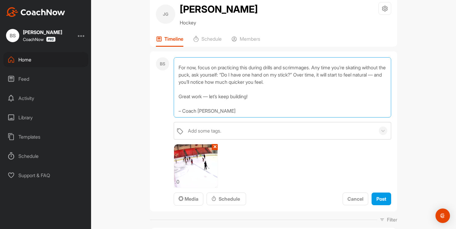
scroll to position [17, 0]
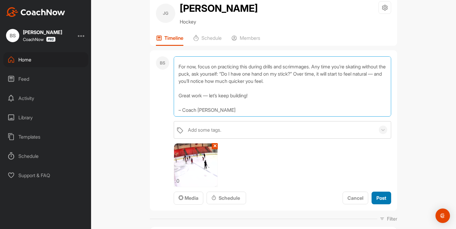
type textarea "Hi [PERSON_NAME], In this clip, you did a great job skating hard both up the ic…"
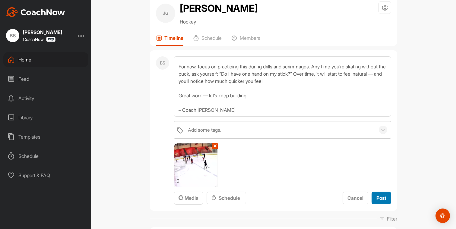
click at [383, 197] on span "Post" at bounding box center [382, 198] width 10 height 6
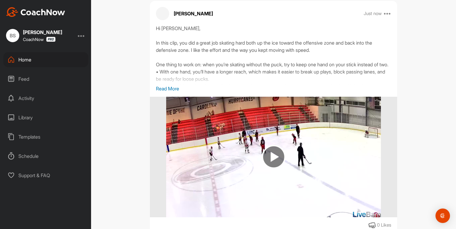
scroll to position [99, 0]
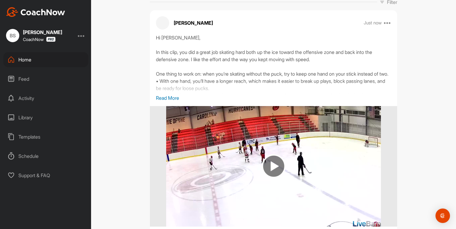
click at [174, 96] on p "Read More" at bounding box center [273, 97] width 235 height 7
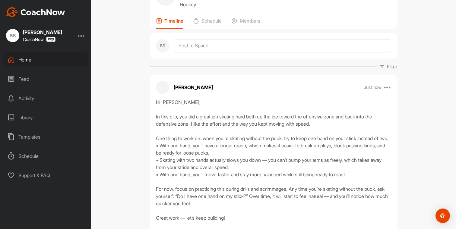
scroll to position [33, 0]
click at [44, 63] on div "Home" at bounding box center [45, 59] width 85 height 15
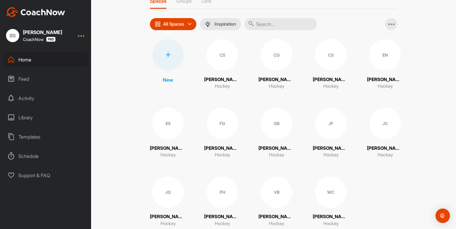
scroll to position [37, 0]
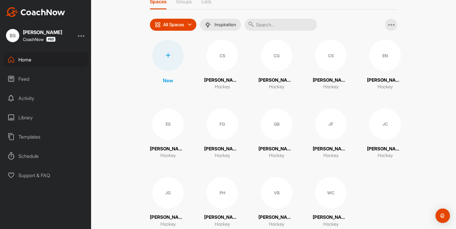
click at [30, 116] on div "Library" at bounding box center [45, 117] width 85 height 15
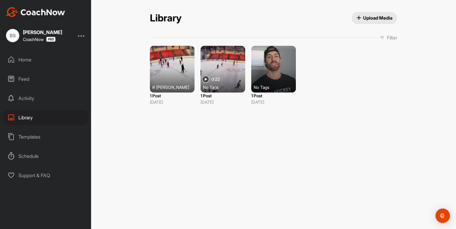
click at [367, 20] on span "Upload Media" at bounding box center [375, 18] width 36 height 6
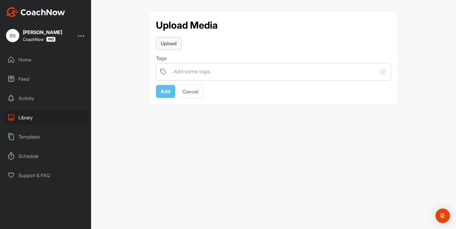
click at [175, 45] on span "Upload" at bounding box center [169, 43] width 16 height 6
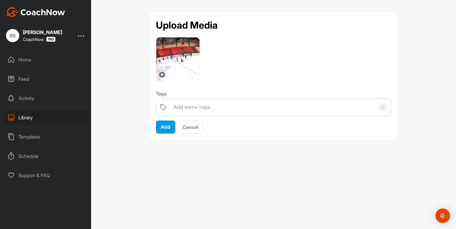
click at [207, 106] on div "Add some tags." at bounding box center [192, 107] width 37 height 7
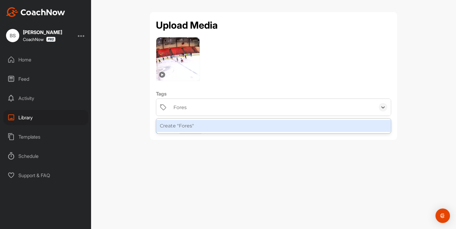
type input "Forest"
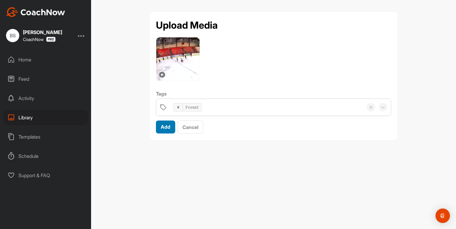
click at [170, 125] on span "Add" at bounding box center [166, 127] width 10 height 6
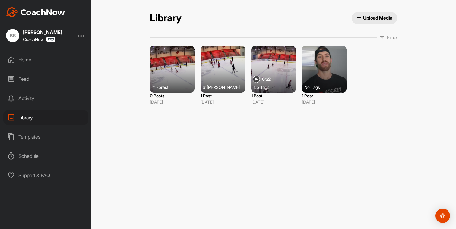
click at [45, 64] on div "Home" at bounding box center [45, 59] width 85 height 15
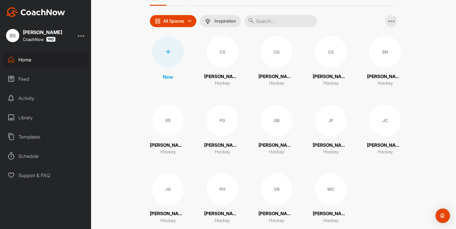
scroll to position [49, 0]
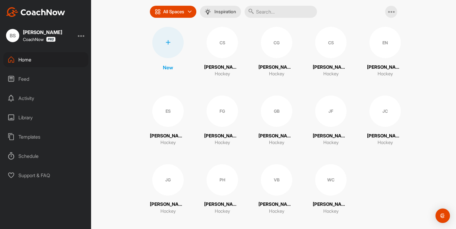
click at [224, 121] on div "FG" at bounding box center [222, 111] width 31 height 31
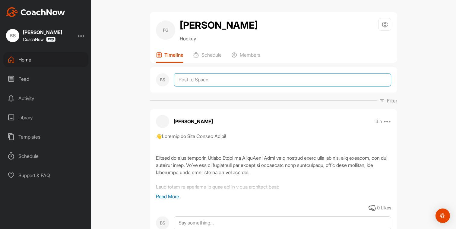
click at [193, 78] on textarea at bounding box center [283, 79] width 218 height 13
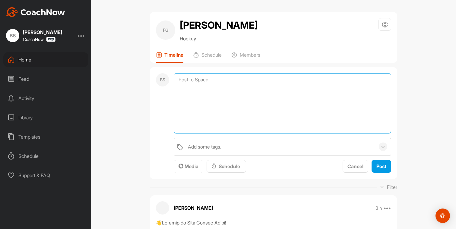
paste textarea "Lo Ipsumd, Si amet cons, adi elitse doei tem incidi u labore etdolo ma aliqu en…"
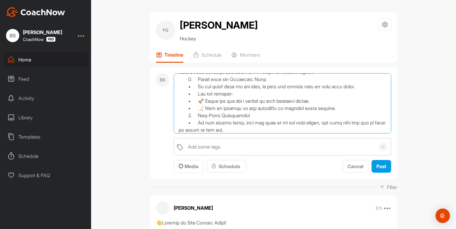
scroll to position [22, 0]
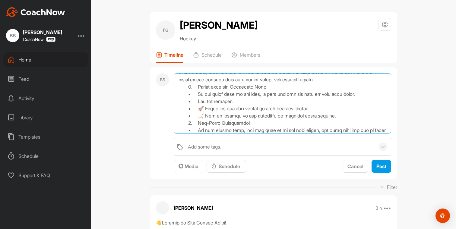
click at [189, 88] on textarea at bounding box center [283, 103] width 218 height 60
click at [339, 81] on textarea at bounding box center [283, 103] width 218 height 60
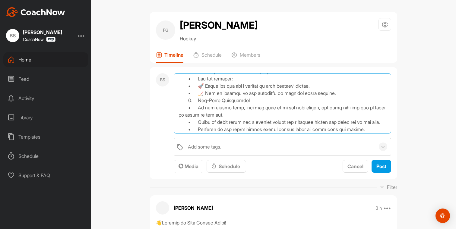
scroll to position [52, 0]
click at [339, 93] on textarea at bounding box center [283, 103] width 218 height 60
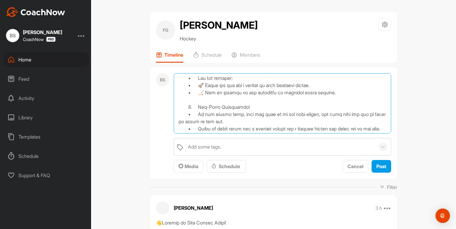
click at [189, 108] on textarea at bounding box center [283, 103] width 218 height 60
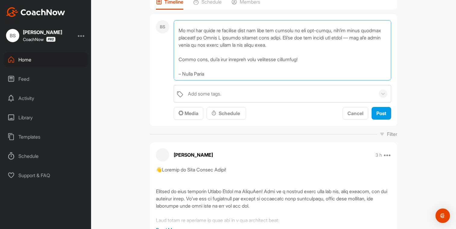
scroll to position [53, 0]
type textarea "Lo Ipsumd, Si amet cons, adi elitse doei tem incidi u labore etdolo ma aliqu en…"
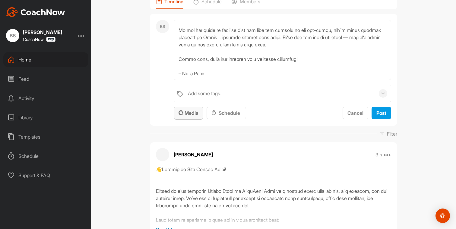
click at [196, 113] on span "Media" at bounding box center [189, 113] width 20 height 6
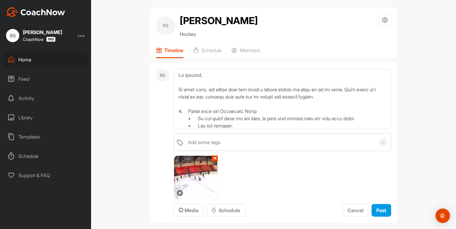
scroll to position [0, 0]
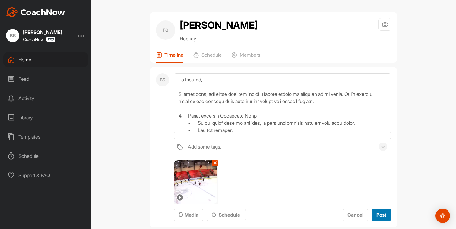
click at [379, 213] on span "Post" at bounding box center [382, 215] width 10 height 6
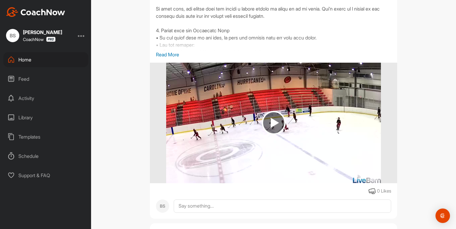
scroll to position [129, 0]
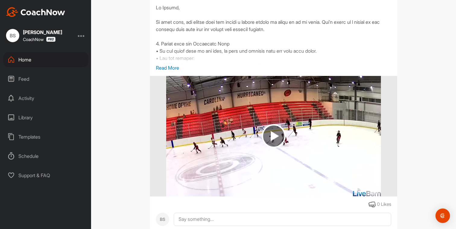
click at [169, 68] on p "Read More" at bounding box center [273, 67] width 235 height 7
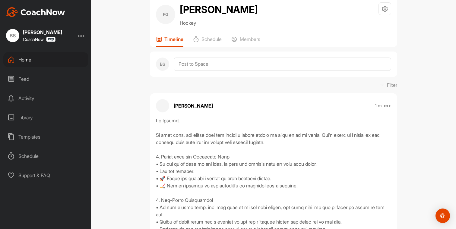
scroll to position [0, 0]
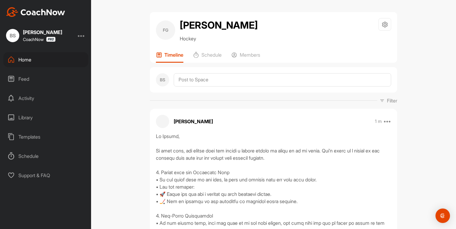
click at [26, 62] on div "Home" at bounding box center [45, 59] width 85 height 15
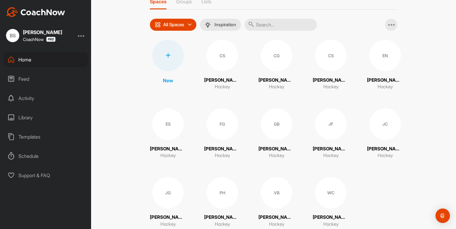
scroll to position [27, 0]
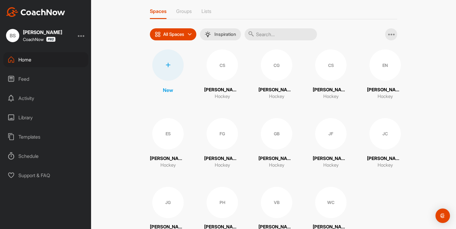
click at [222, 142] on div "FG" at bounding box center [222, 133] width 31 height 31
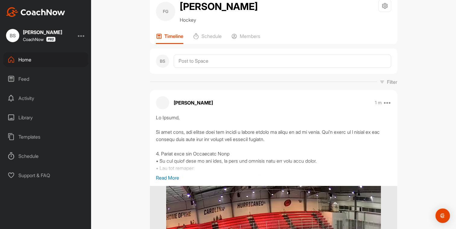
scroll to position [33, 0]
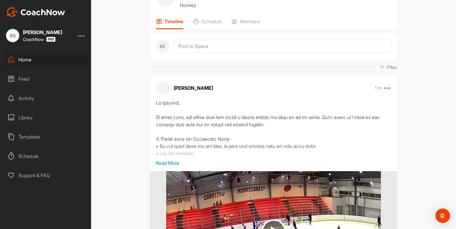
click at [173, 162] on p "Read More" at bounding box center [273, 163] width 235 height 7
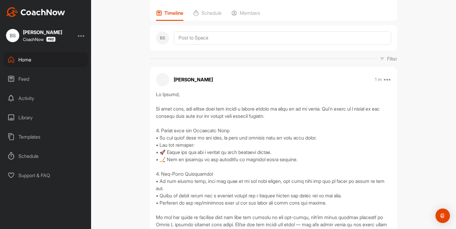
scroll to position [0, 0]
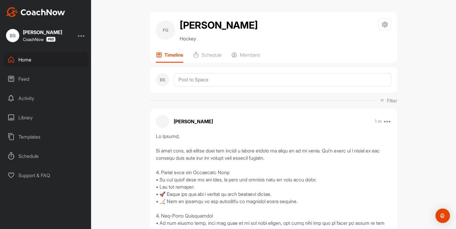
click at [24, 61] on div "Home" at bounding box center [45, 59] width 85 height 15
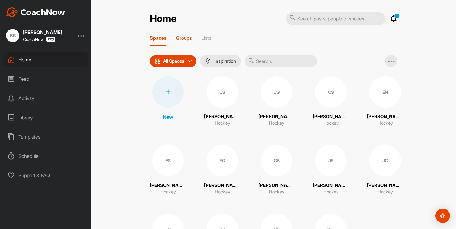
click at [180, 39] on p "Groups" at bounding box center [184, 38] width 16 height 6
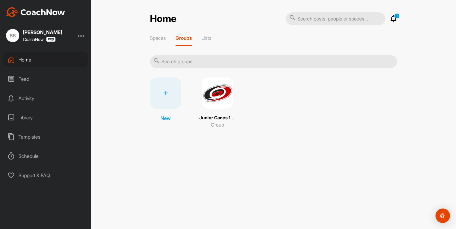
click at [215, 103] on img at bounding box center [217, 93] width 31 height 31
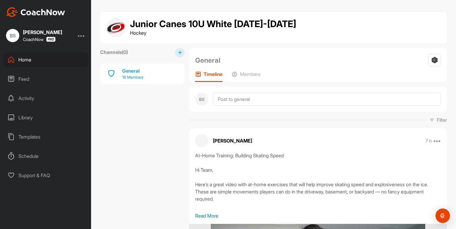
click at [139, 73] on div "General" at bounding box center [132, 70] width 21 height 7
click at [134, 77] on p "16 Members" at bounding box center [132, 78] width 21 height 6
click at [25, 64] on div "Home" at bounding box center [45, 59] width 85 height 15
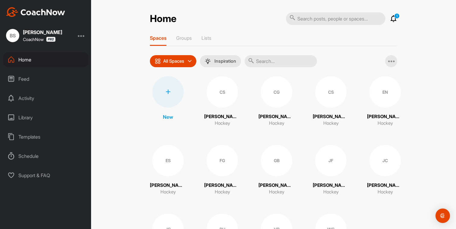
click at [181, 62] on p "All Spaces" at bounding box center [173, 61] width 21 height 5
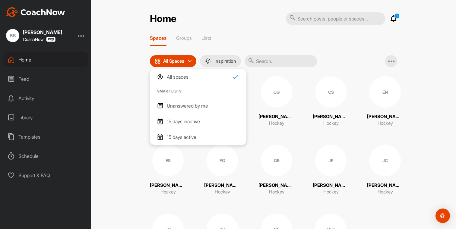
click at [343, 57] on div "All Spaces All spaces SMART LISTS Unanswered by me 15 days inactive 15 days act…" at bounding box center [273, 61] width 247 height 12
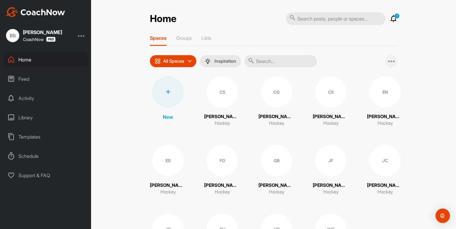
click at [389, 61] on icon at bounding box center [391, 61] width 7 height 7
click at [425, 69] on div "Home 1 Notifications Invitations [DATE] [PERSON_NAME] [PERSON_NAME] joined the …" at bounding box center [273, 114] width 365 height 229
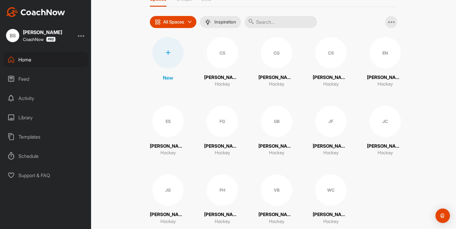
scroll to position [39, 0]
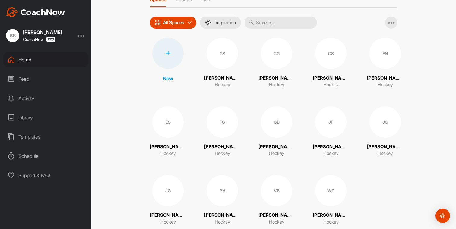
click at [172, 191] on div "JG" at bounding box center [167, 190] width 31 height 31
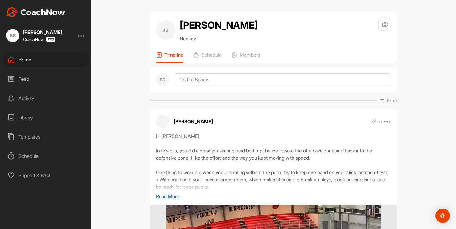
click at [29, 61] on div "Home" at bounding box center [45, 59] width 85 height 15
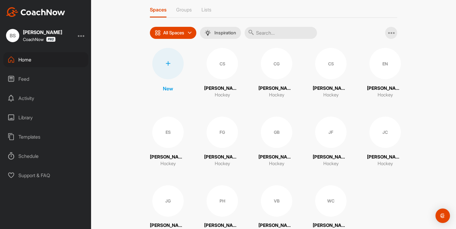
scroll to position [30, 0]
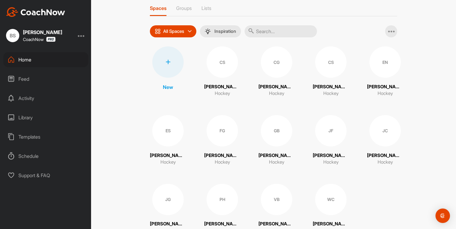
click at [373, 71] on div "EN" at bounding box center [385, 61] width 31 height 31
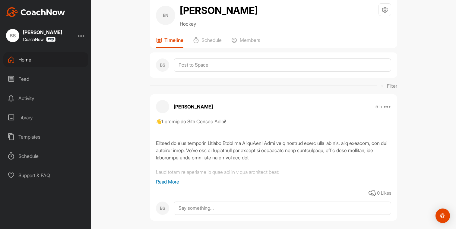
scroll to position [25, 0]
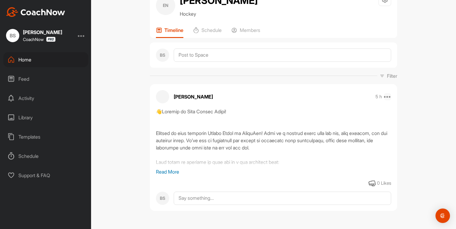
click at [388, 98] on icon at bounding box center [387, 96] width 7 height 7
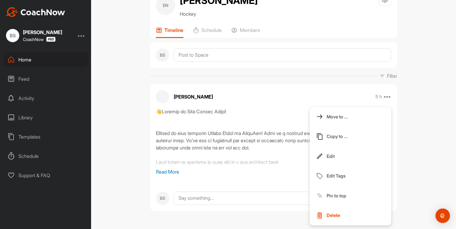
click at [418, 104] on div "EN [PERSON_NAME] Hockey Space Settings Your Notifications Timeline Schedule Mem…" at bounding box center [273, 114] width 365 height 229
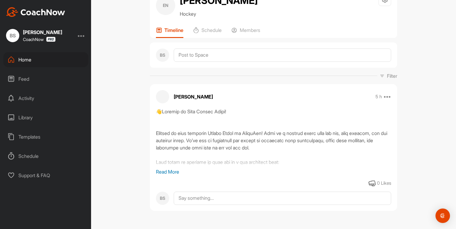
click at [28, 62] on div "Home" at bounding box center [45, 59] width 85 height 15
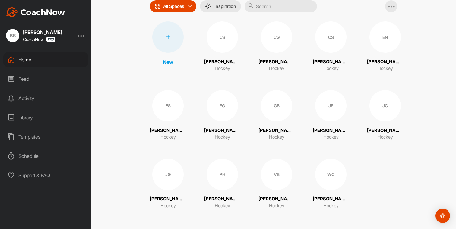
scroll to position [46, 0]
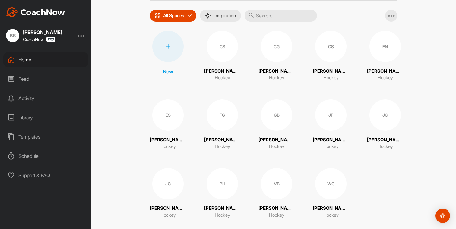
click at [219, 125] on div "FG" at bounding box center [222, 115] width 31 height 31
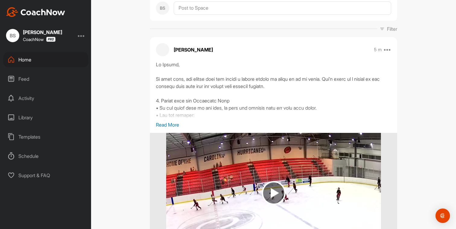
scroll to position [68, 0]
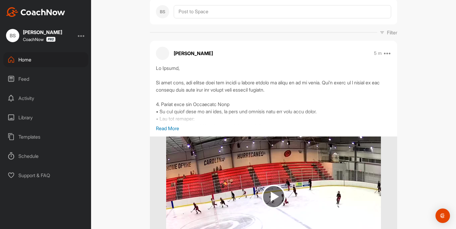
click at [174, 127] on p "Read More" at bounding box center [273, 128] width 235 height 7
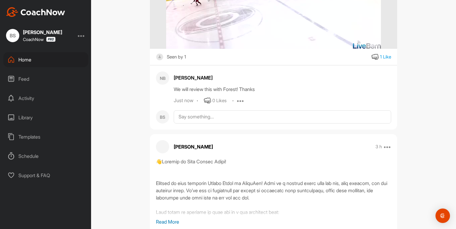
scroll to position [385, 0]
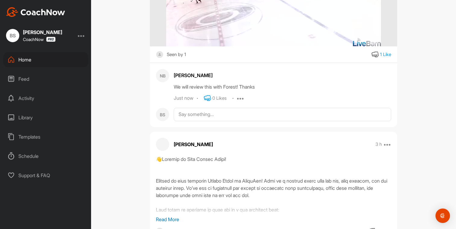
click at [208, 95] on icon at bounding box center [207, 98] width 7 height 7
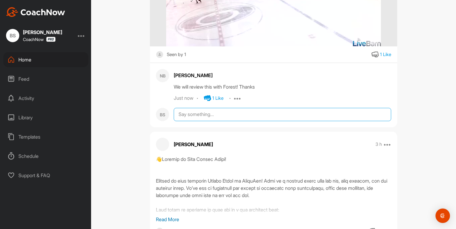
click at [203, 109] on textarea at bounding box center [283, 114] width 218 height 13
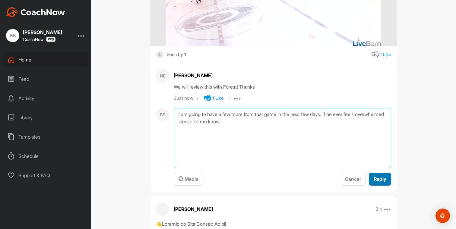
type textarea "I am going to have a few more from that game in the next few days. If he ever f…"
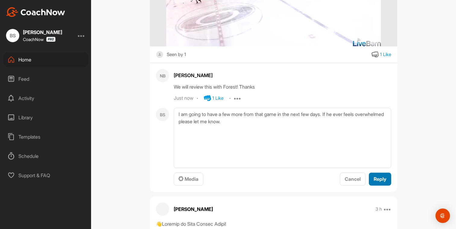
click at [383, 176] on span "Reply" at bounding box center [380, 179] width 13 height 6
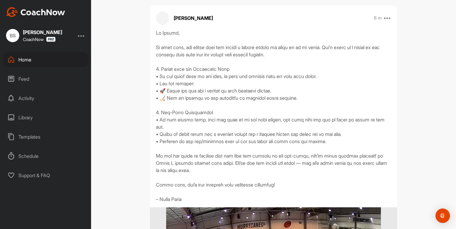
scroll to position [83, 0]
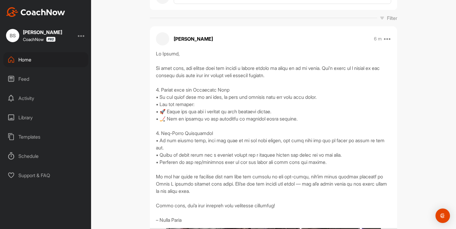
click at [31, 60] on div "Home" at bounding box center [45, 59] width 85 height 15
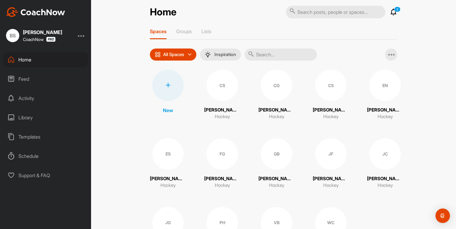
scroll to position [6, 0]
click at [394, 13] on icon at bounding box center [393, 12] width 7 height 7
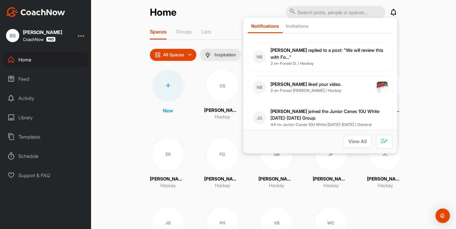
scroll to position [0, 0]
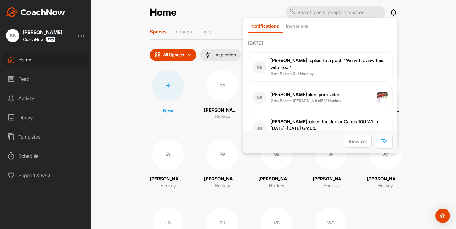
click at [422, 71] on div "Home Notifications Invitations [DATE] NB [PERSON_NAME] replied to a post : "We …" at bounding box center [273, 114] width 365 height 229
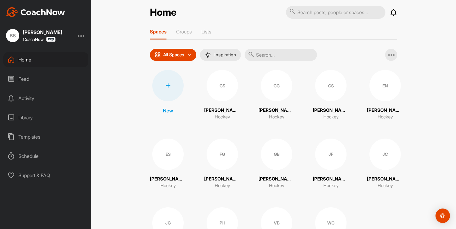
click at [30, 114] on div "Library" at bounding box center [45, 117] width 85 height 15
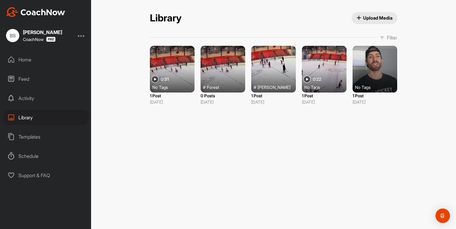
click at [387, 36] on p "Filter" at bounding box center [392, 37] width 10 height 7
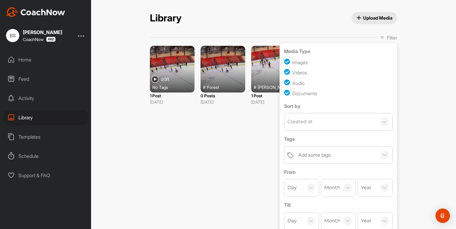
scroll to position [23, 0]
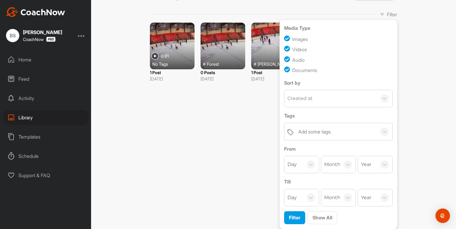
click at [257, 114] on div "Library Upload Media Filter Media Type Images Videos Audio Documents Sort by Cr…" at bounding box center [273, 114] width 365 height 229
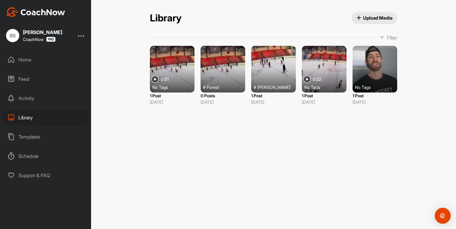
click at [440, 215] on img "Open Intercom Messenger" at bounding box center [443, 216] width 8 height 8
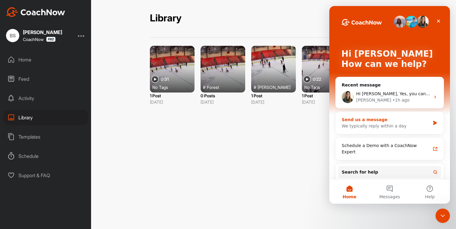
click at [373, 127] on div "We typically reply within a day" at bounding box center [386, 126] width 88 height 6
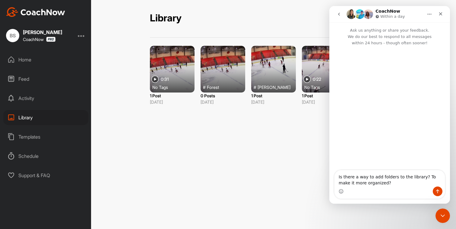
type textarea "Is there a way to add folders to the library? To make it more organized?"
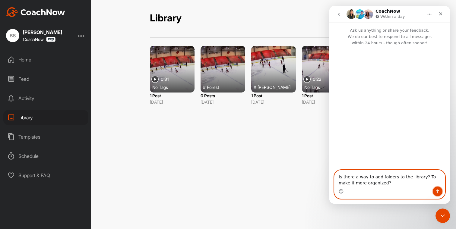
click at [439, 193] on icon "Send a message…" at bounding box center [437, 191] width 5 height 5
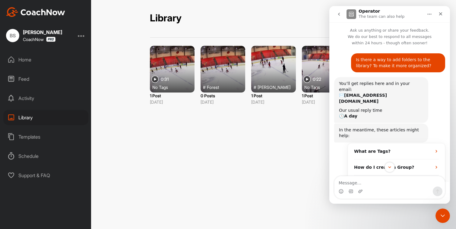
scroll to position [19, 0]
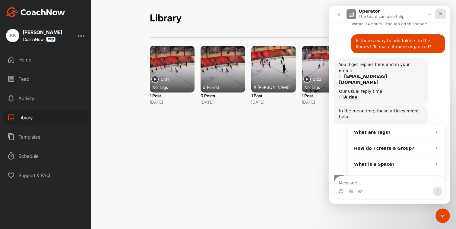
click at [442, 10] on div "Close" at bounding box center [440, 13] width 11 height 11
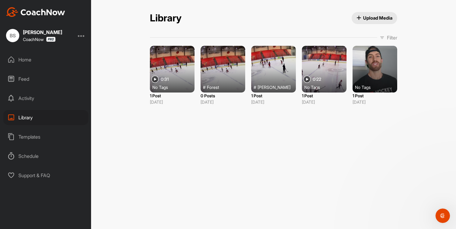
scroll to position [29, 0]
